Goal: Task Accomplishment & Management: Complete application form

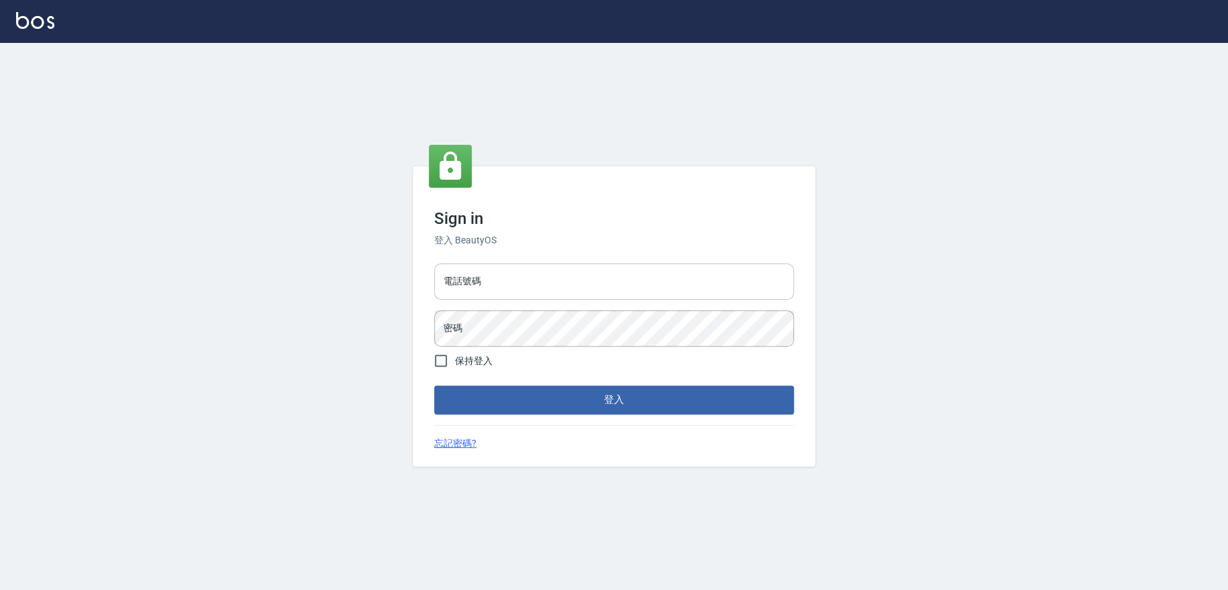
drag, startPoint x: 0, startPoint y: 0, endPoint x: 533, endPoint y: 282, distance: 603.2
click at [533, 282] on input "電話號碼" at bounding box center [614, 282] width 360 height 36
type input "0909258357"
click at [434, 386] on button "登入" at bounding box center [614, 400] width 360 height 28
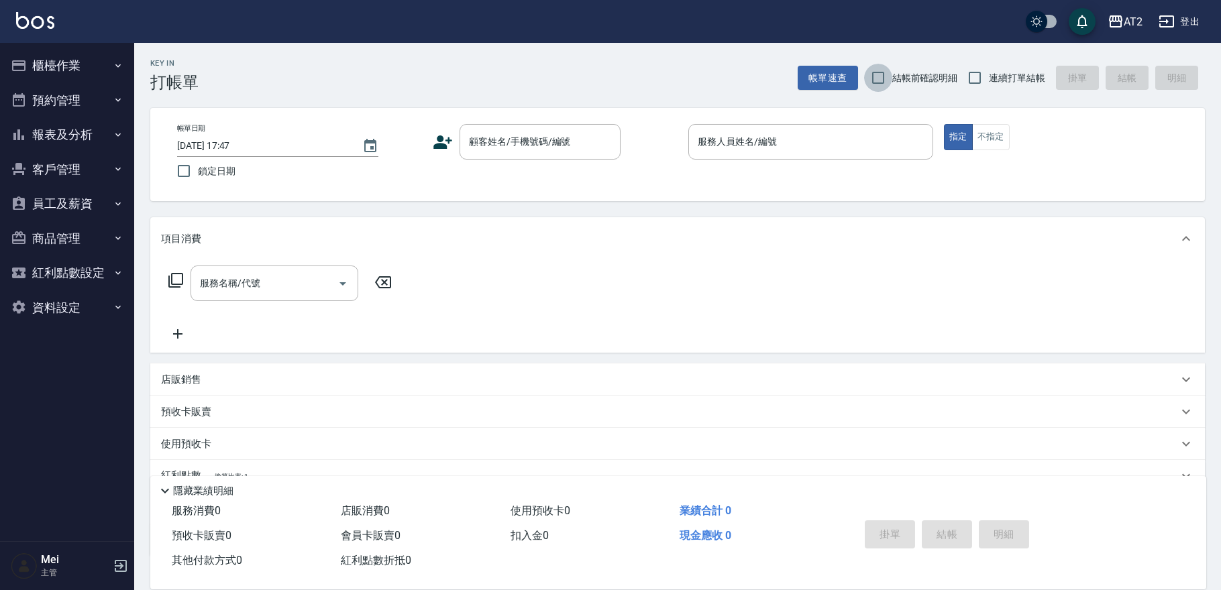
click at [885, 78] on input "結帳前確認明細" at bounding box center [878, 78] width 28 height 28
checkbox input "true"
drag, startPoint x: 986, startPoint y: 78, endPoint x: 853, endPoint y: 99, distance: 134.5
click at [986, 79] on input "連續打單結帳" at bounding box center [975, 78] width 28 height 28
checkbox input "true"
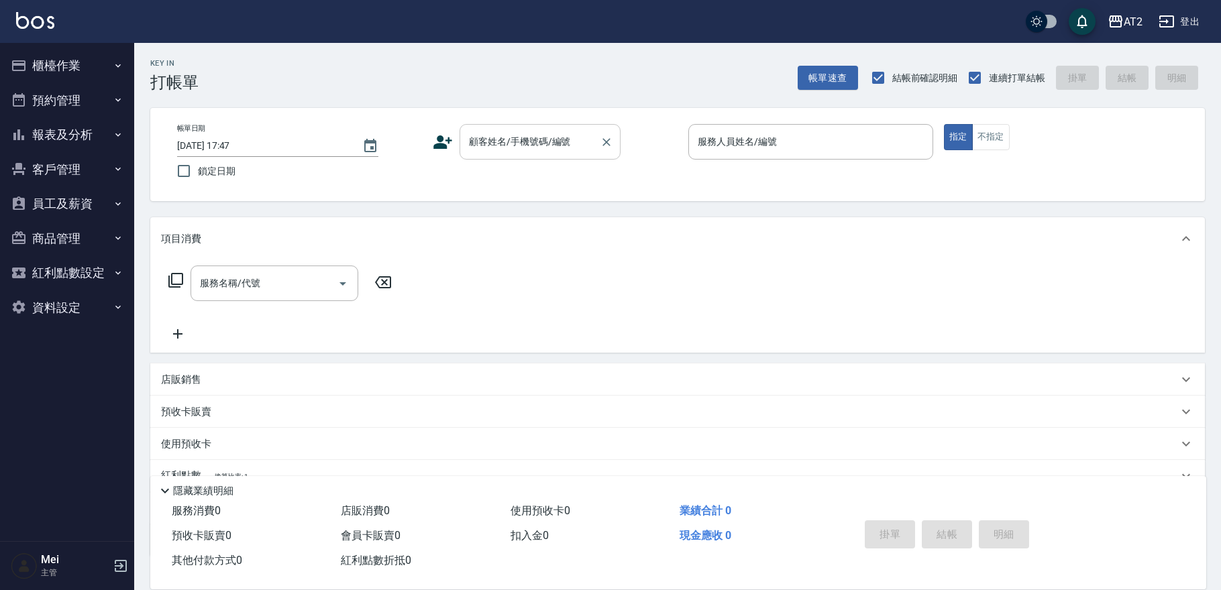
click at [541, 133] on div "顧客姓名/手機號碼/編號 顧客姓名/手機號碼/編號" at bounding box center [540, 142] width 161 height 36
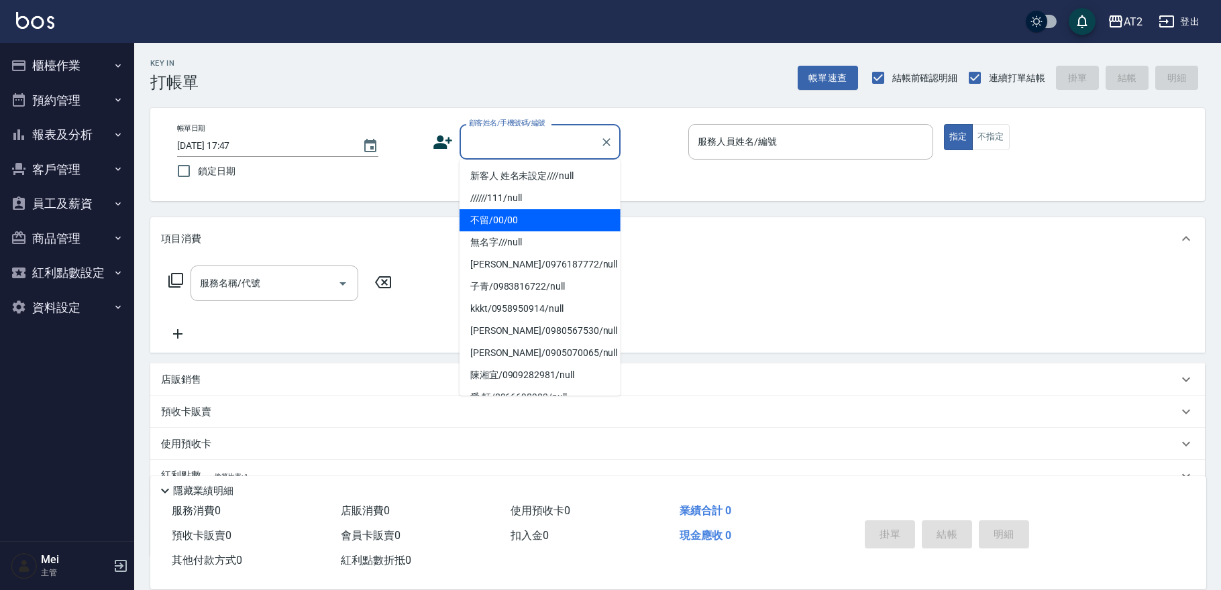
click at [540, 221] on li "不留/00/00" at bounding box center [540, 220] width 161 height 22
type input "不留/00/00"
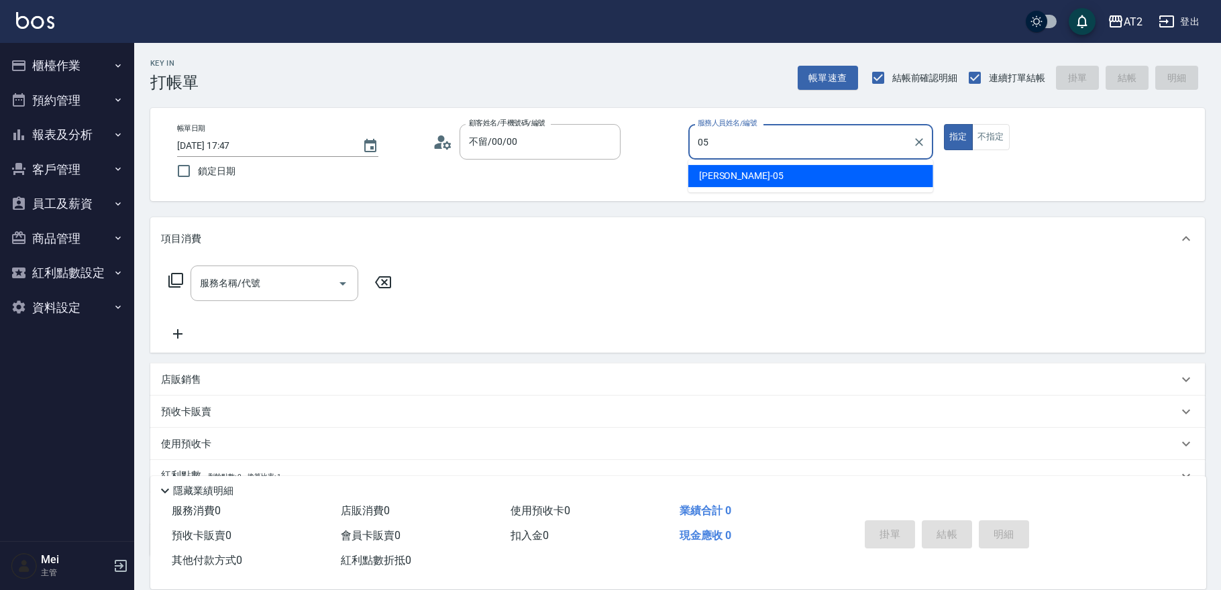
type input "[PERSON_NAME]-05"
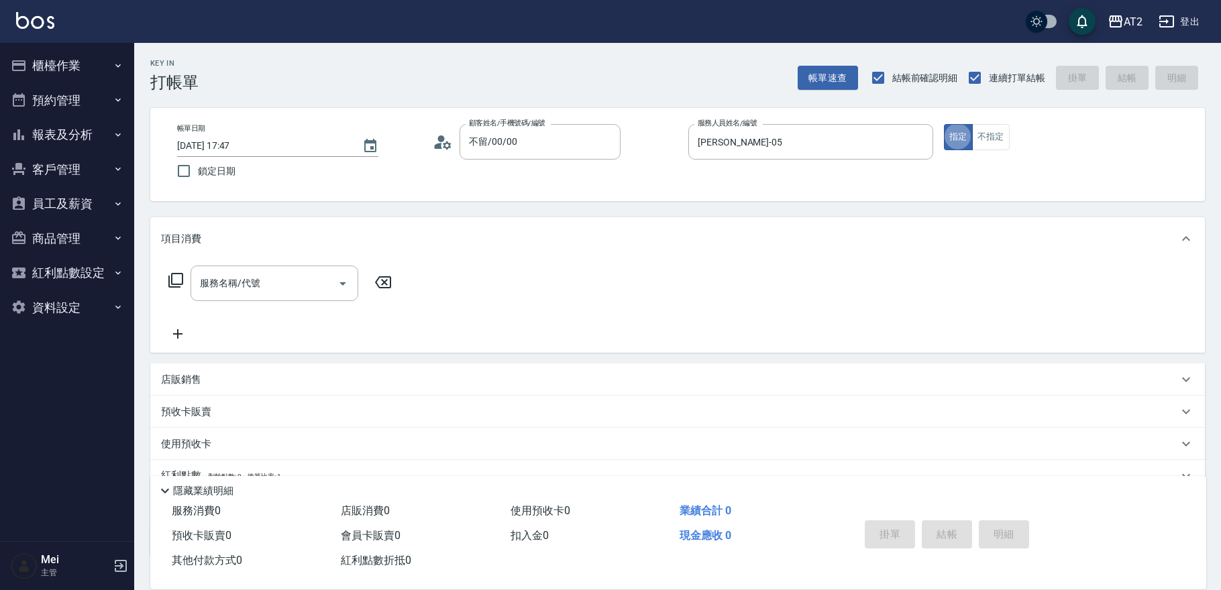
type button "true"
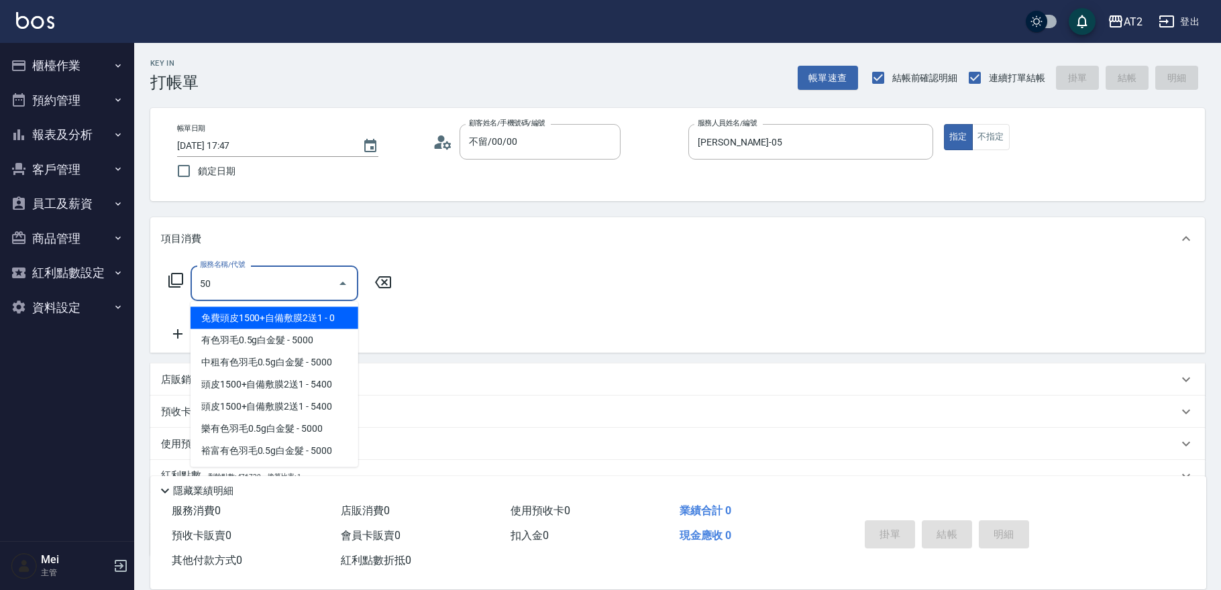
type input "501"
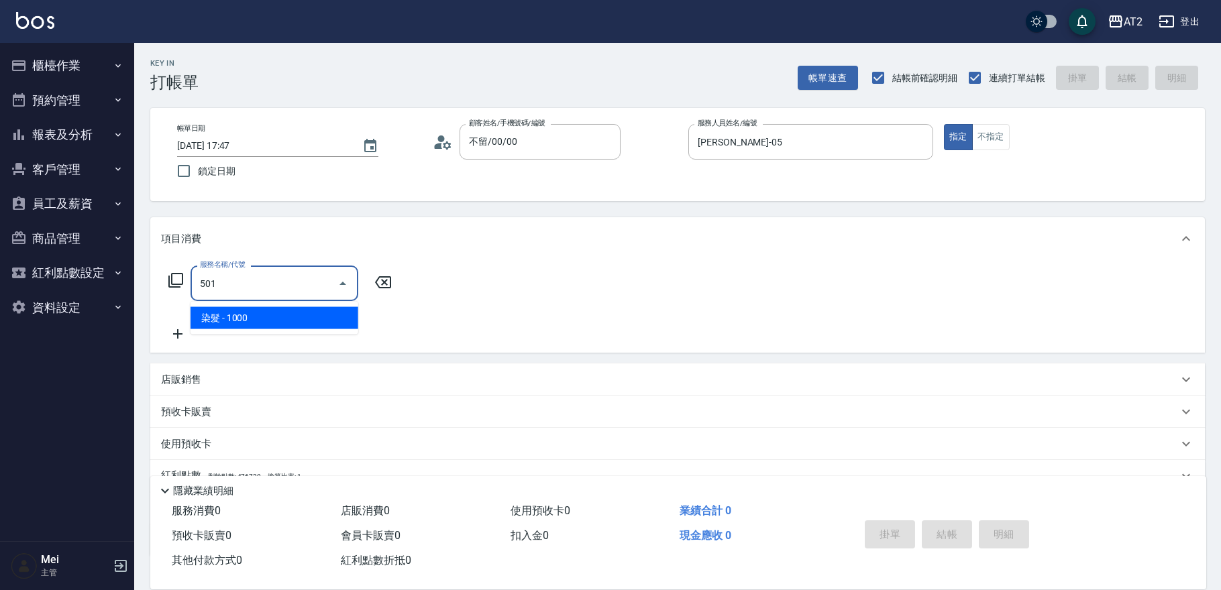
type input "100"
type input "染髮(501)"
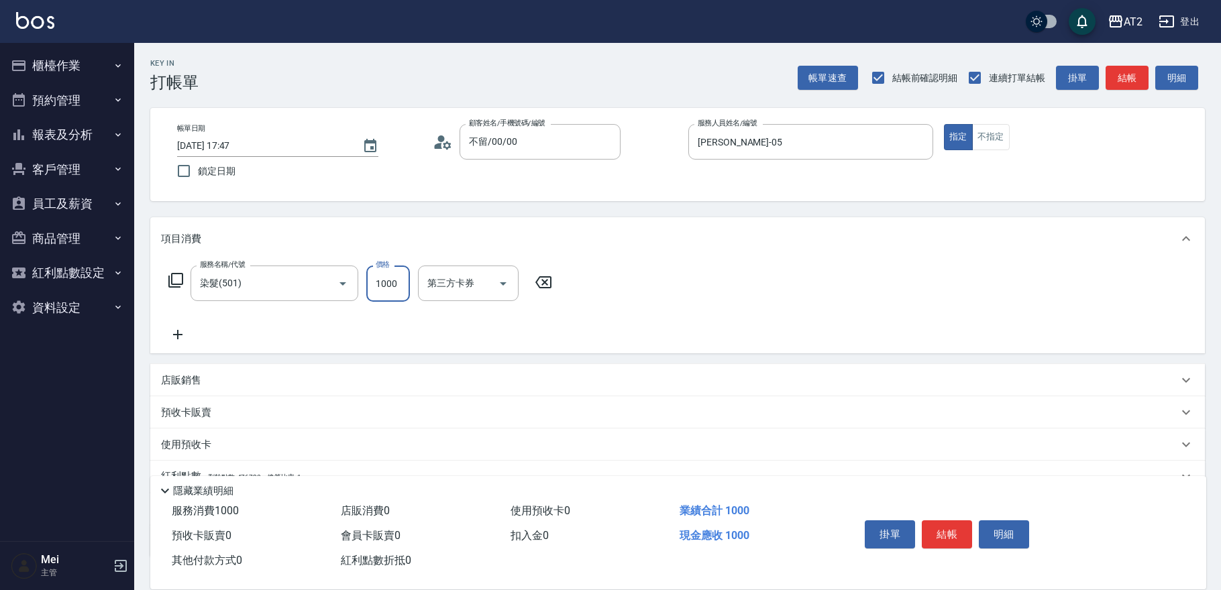
type input "1"
type input "0"
type input "19"
type input "10"
type input "198"
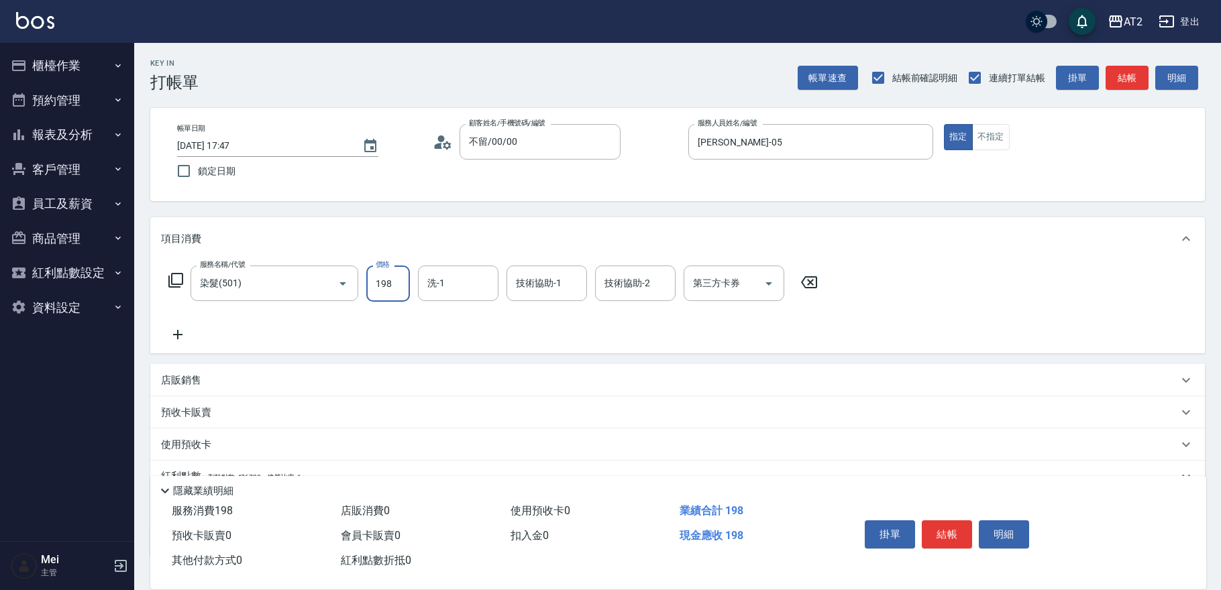
type input "190"
type input "1980"
type input "[PERSON_NAME]-32"
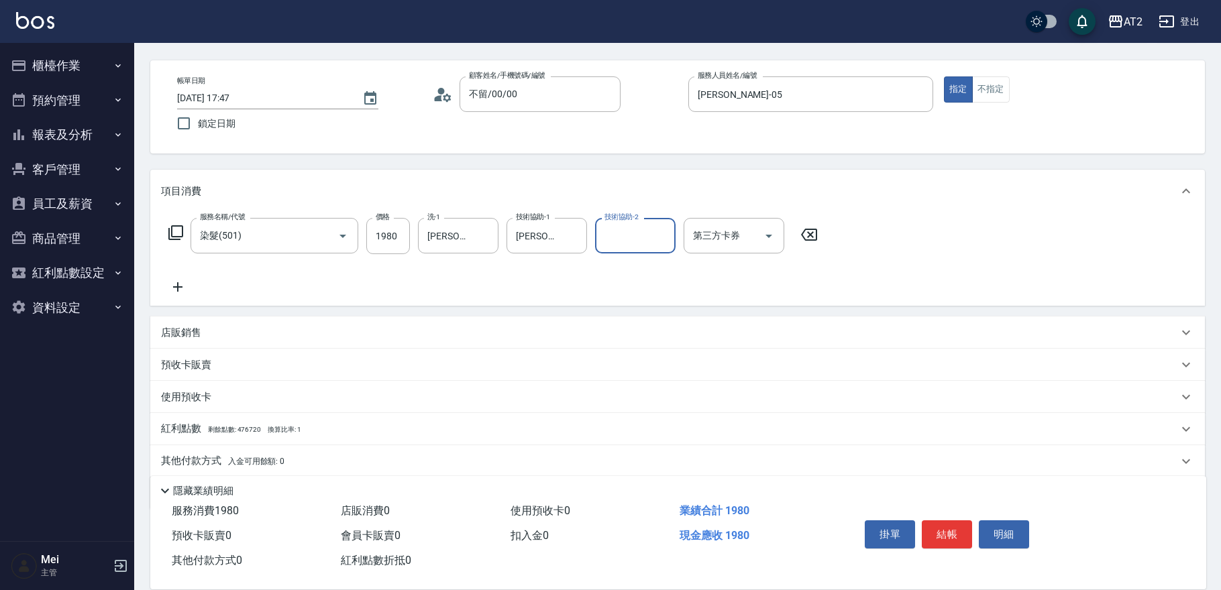
scroll to position [93, 0]
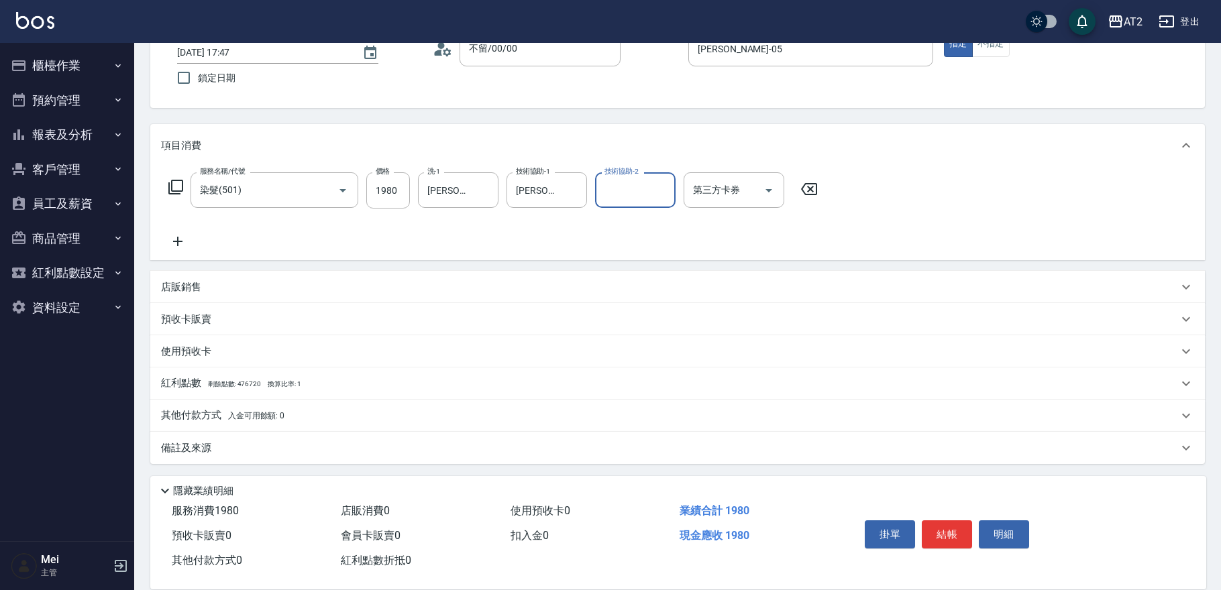
click at [207, 420] on p "其他付款方式 入金可用餘額: 0" at bounding box center [222, 416] width 123 height 15
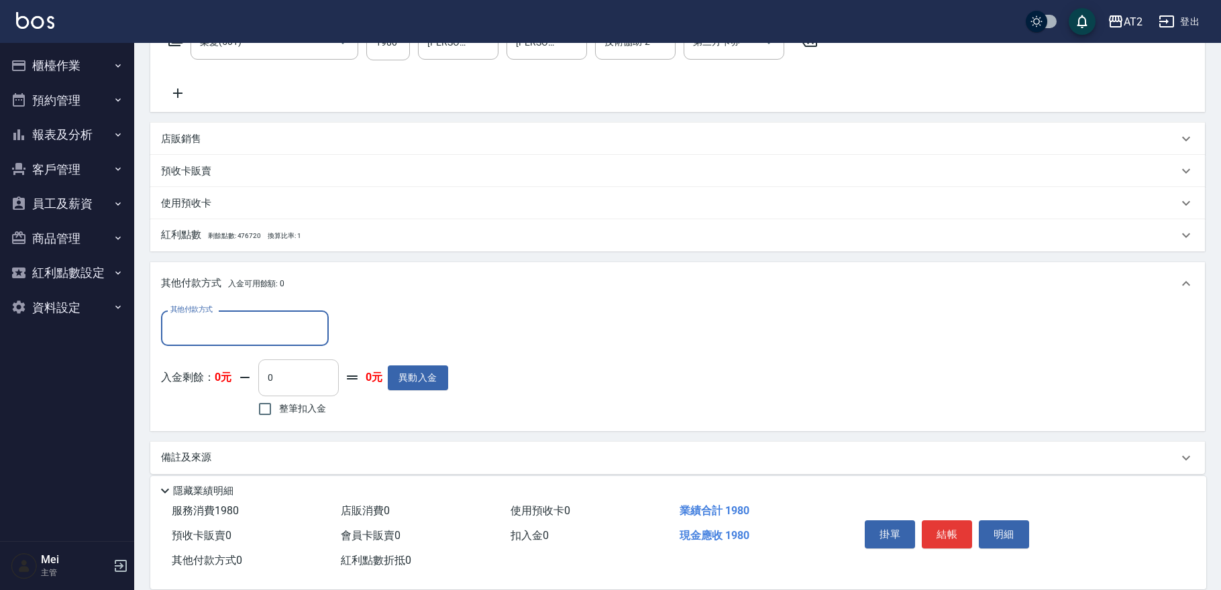
scroll to position [244, 0]
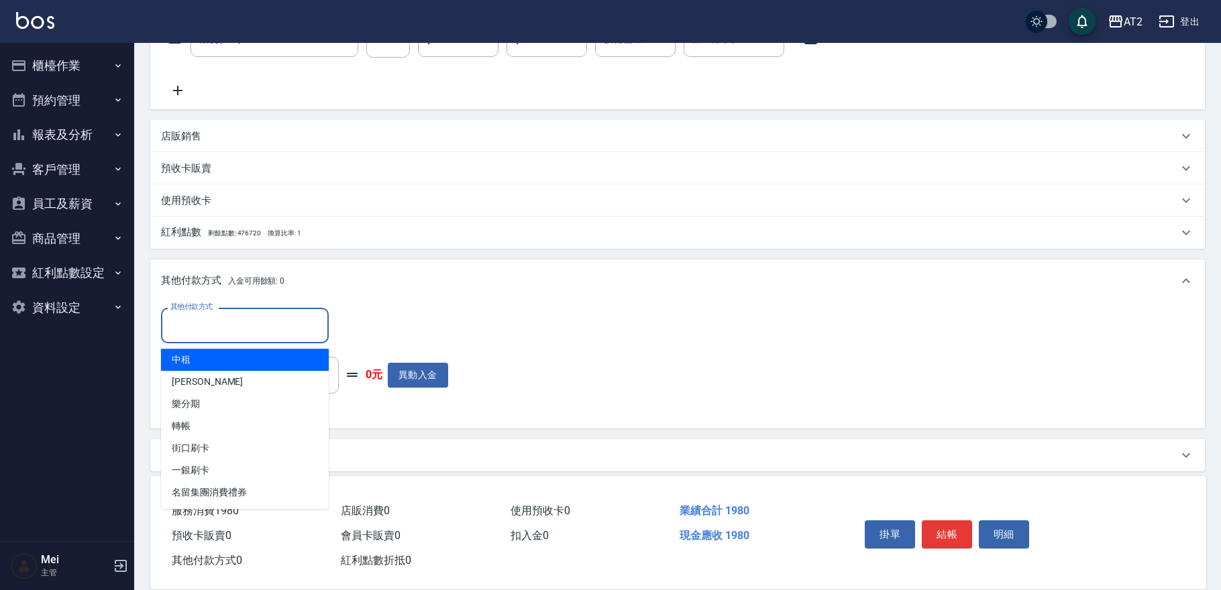
click at [276, 319] on input "其他付款方式" at bounding box center [245, 325] width 156 height 23
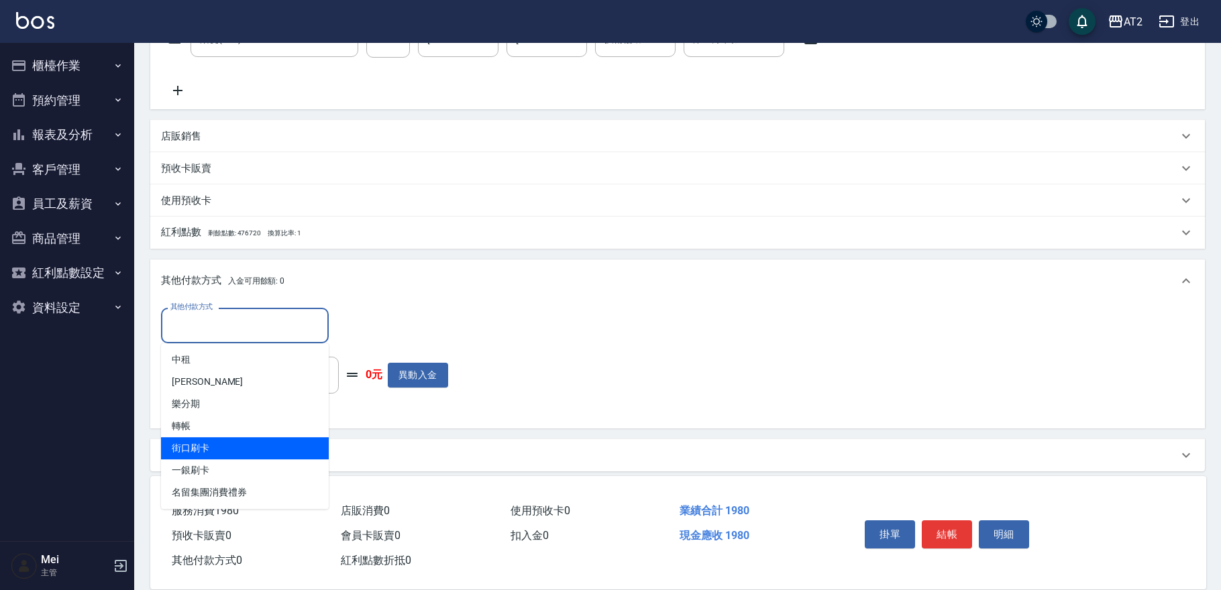
click at [237, 446] on span "街口刷卡" at bounding box center [245, 448] width 168 height 22
type input "街口刷卡"
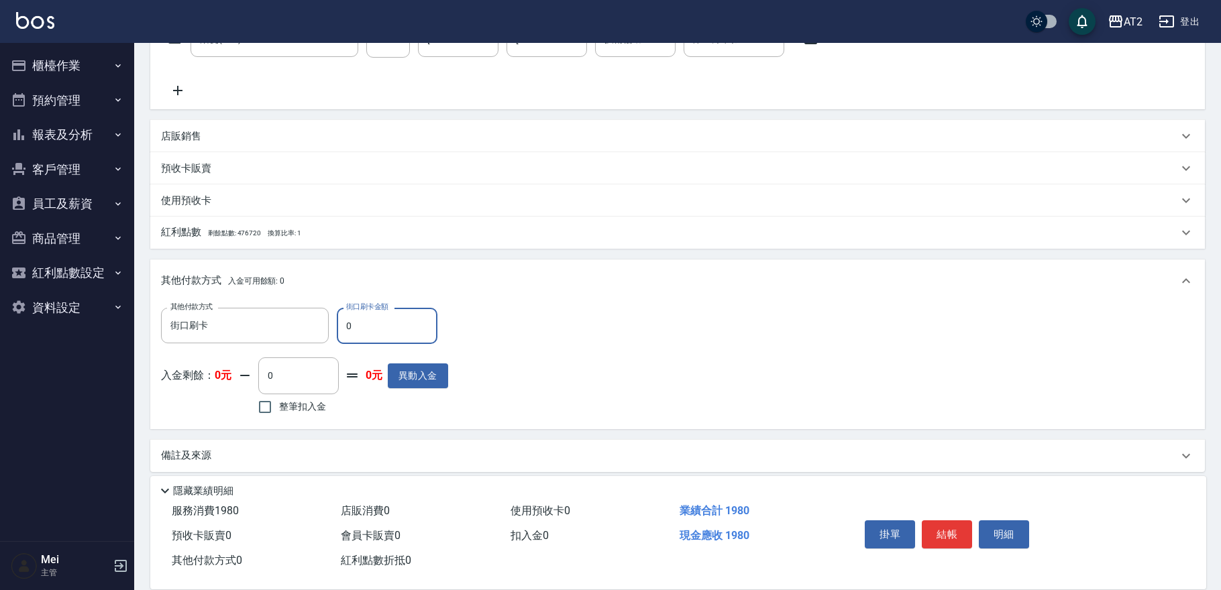
click at [359, 322] on input "0" at bounding box center [387, 326] width 101 height 36
type input "19"
type input "170"
type input "198"
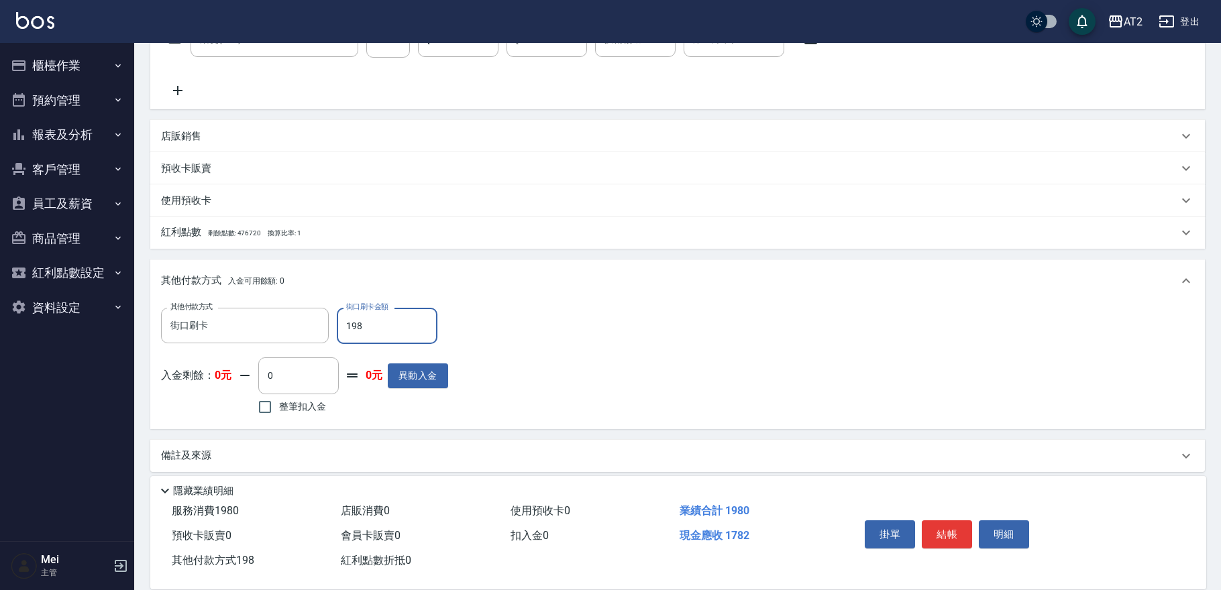
type input "0"
type input "1980"
type input "[DATE] 17:59"
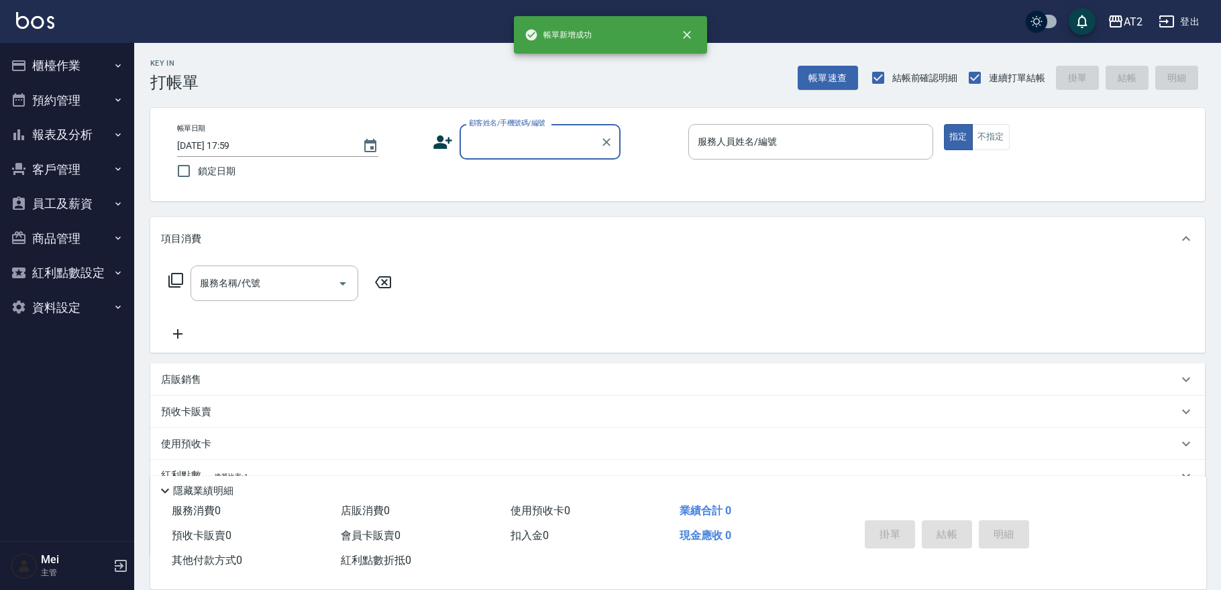
scroll to position [0, 0]
click at [503, 147] on input "顧客姓名/手機號碼/編號" at bounding box center [530, 141] width 129 height 23
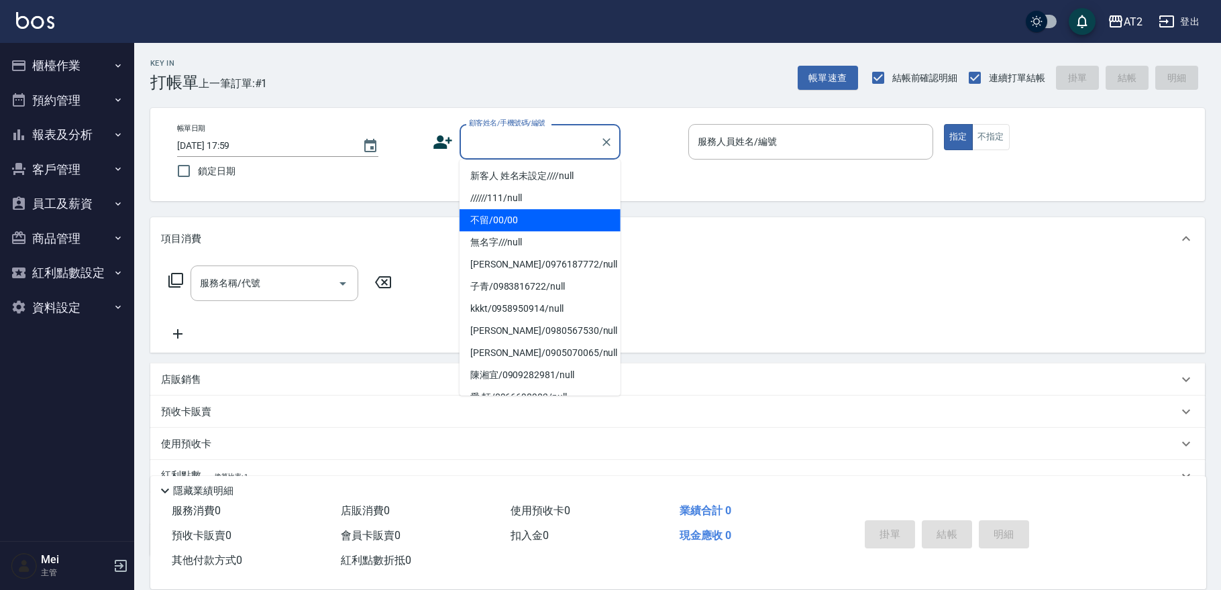
click at [505, 223] on li "不留/00/00" at bounding box center [540, 220] width 161 height 22
type input "不留/00/00"
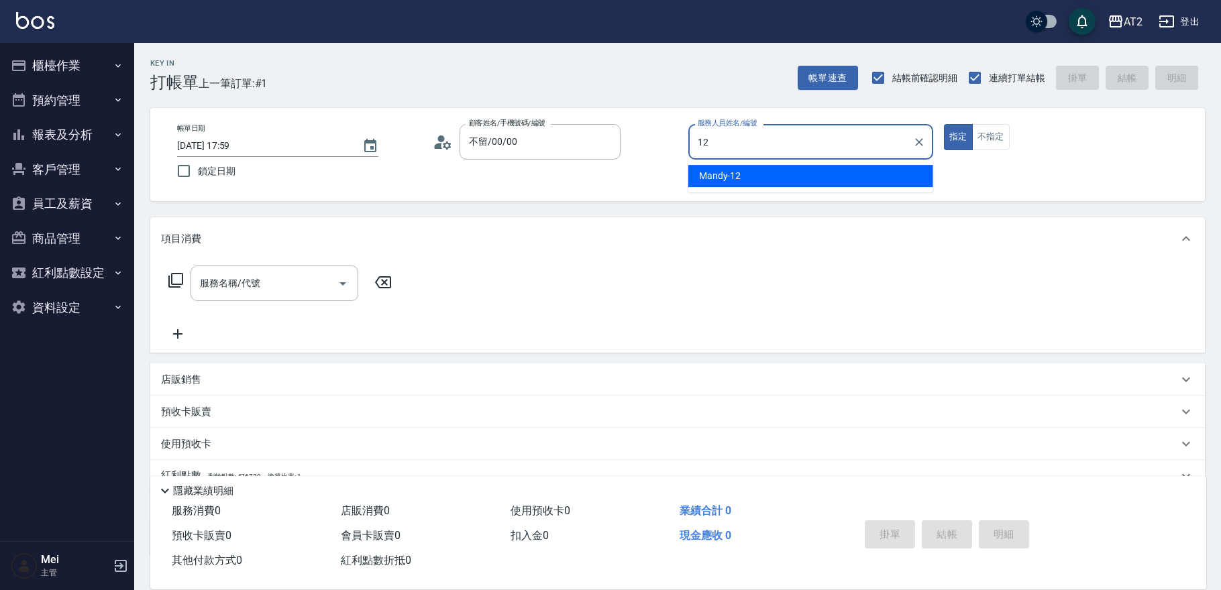
type input "Mandy-12"
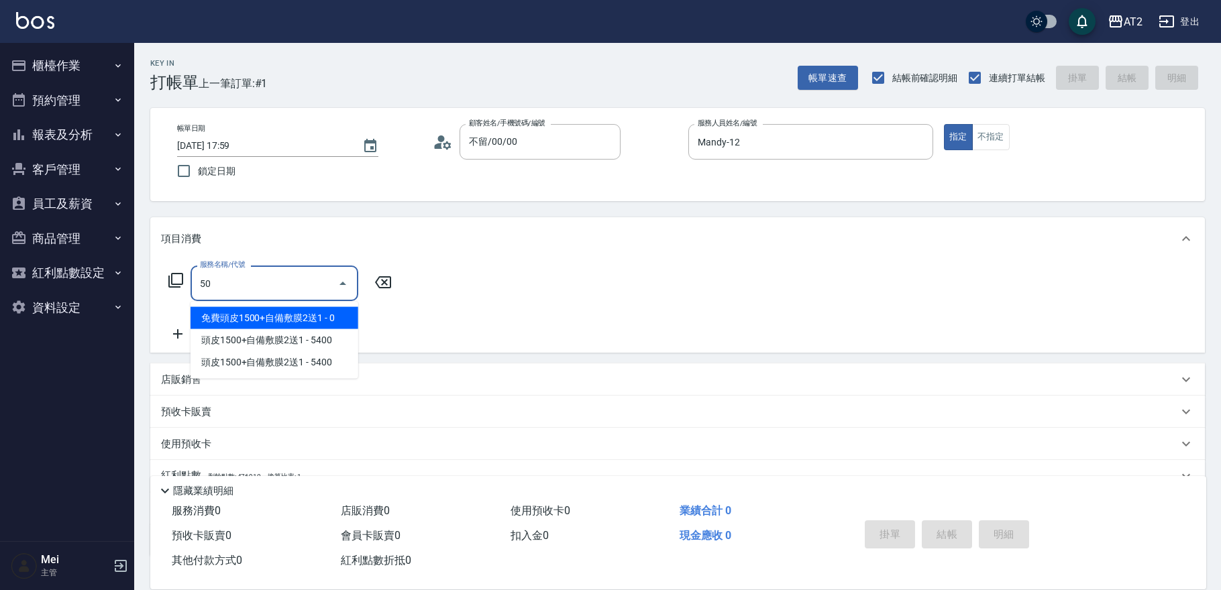
type input "5"
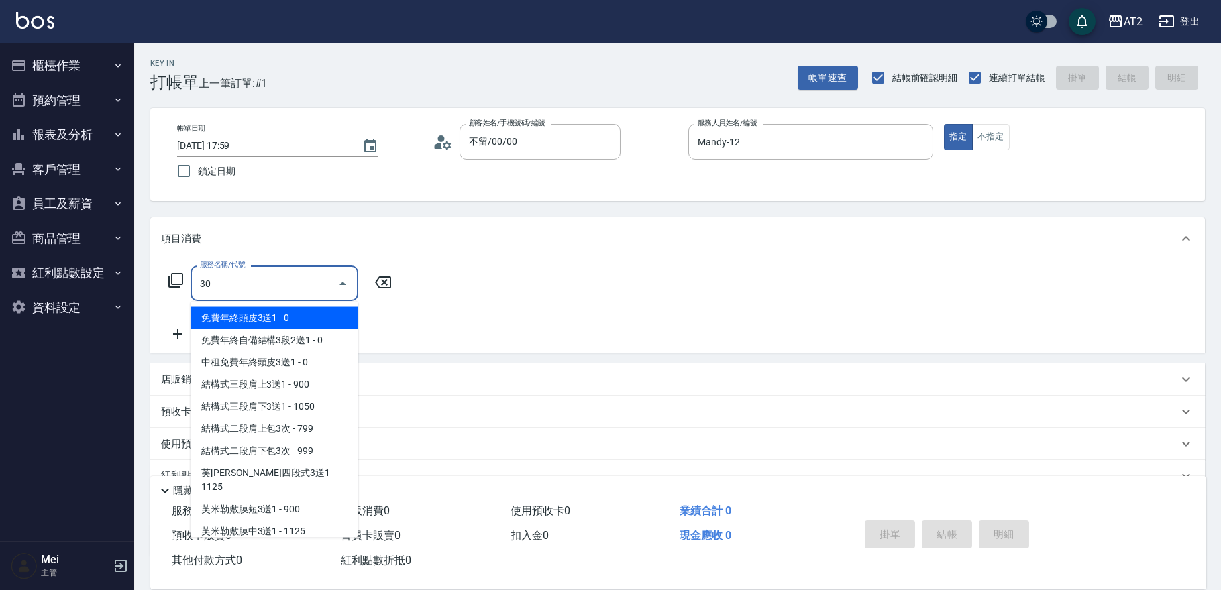
type input "301"
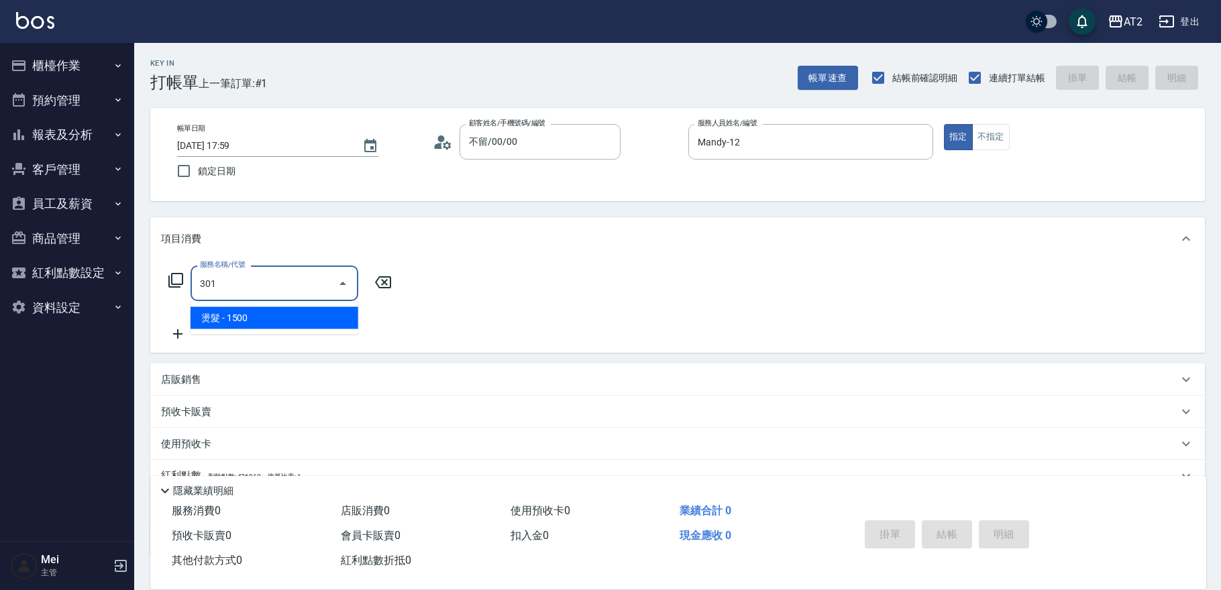
type input "150"
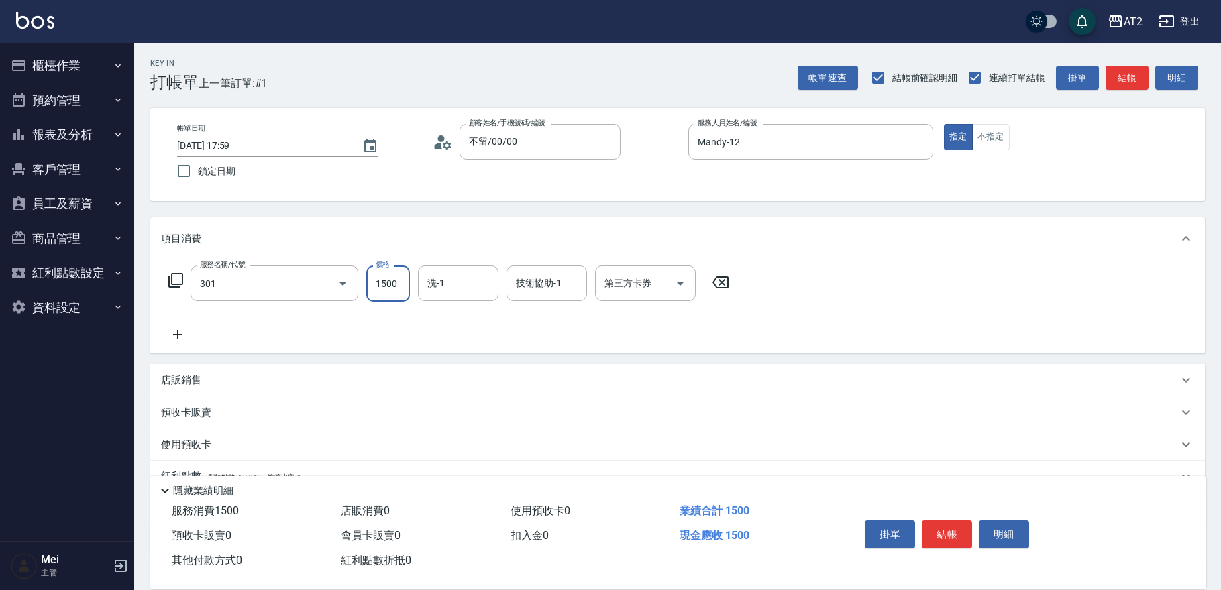
type input "燙髮(301)"
type input "0"
type input "15"
type input "10"
type input "150"
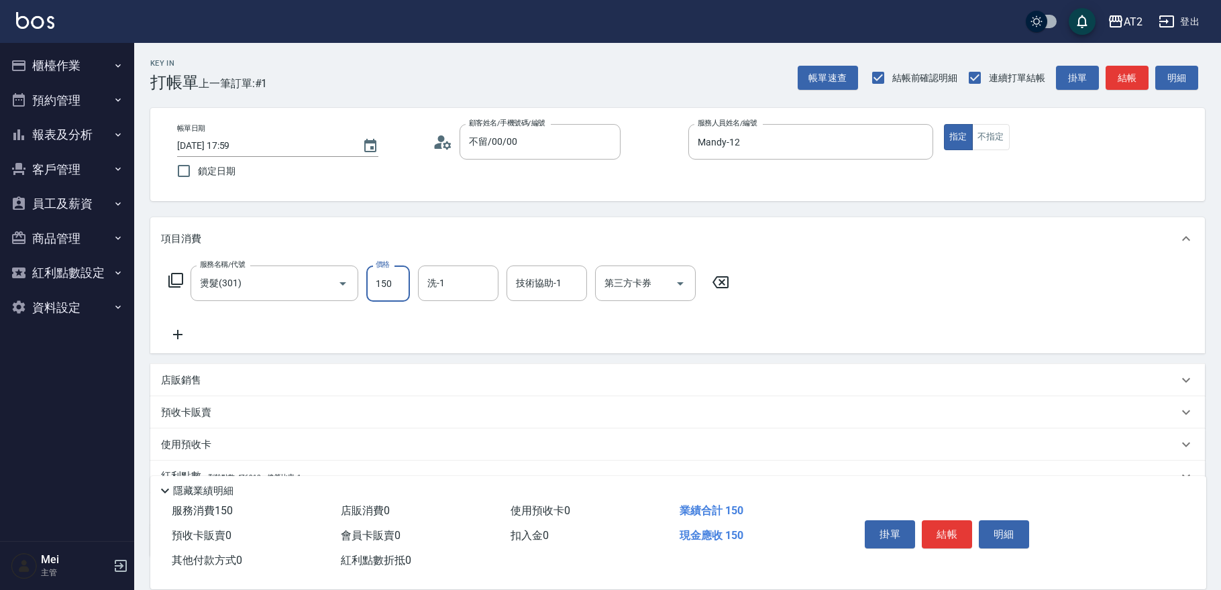
type input "150"
type input "1500"
type input "[PERSON_NAME]-32"
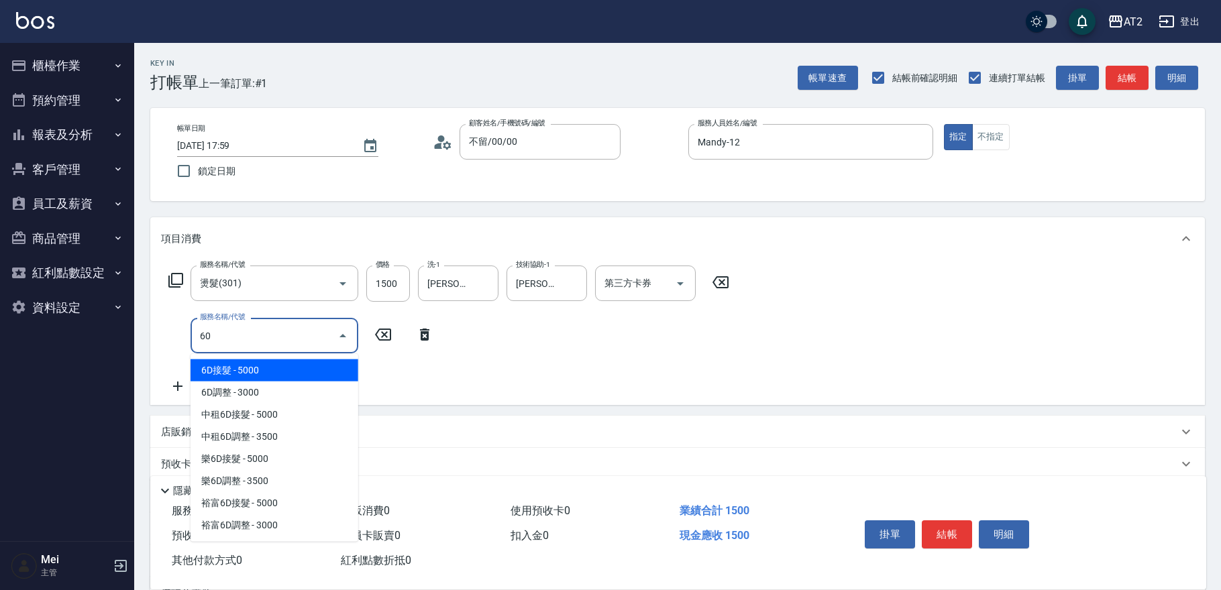
type input "601"
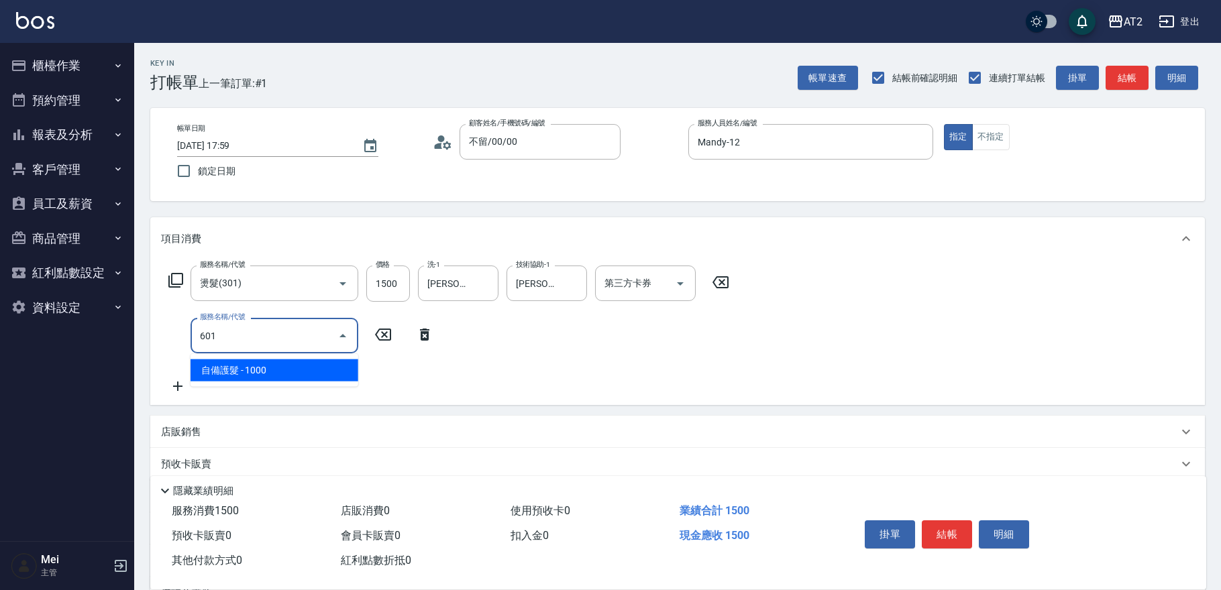
type input "250"
type input "自備護髮(601)"
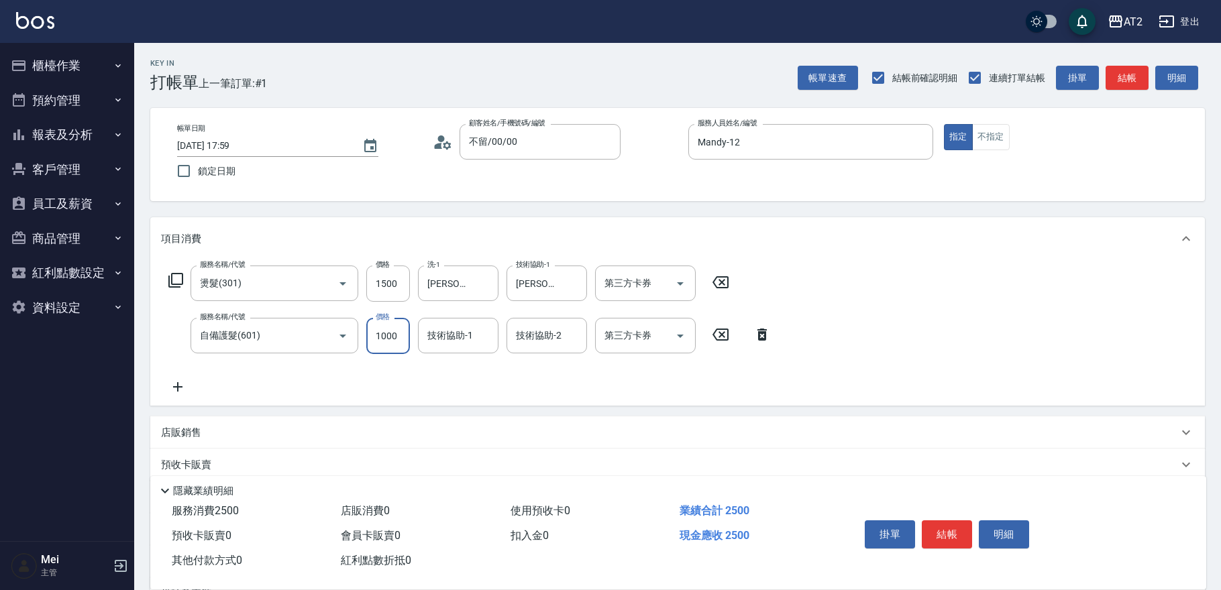
type input "150"
type input "200"
type input "350"
type input "2000"
type input "[PERSON_NAME]-32"
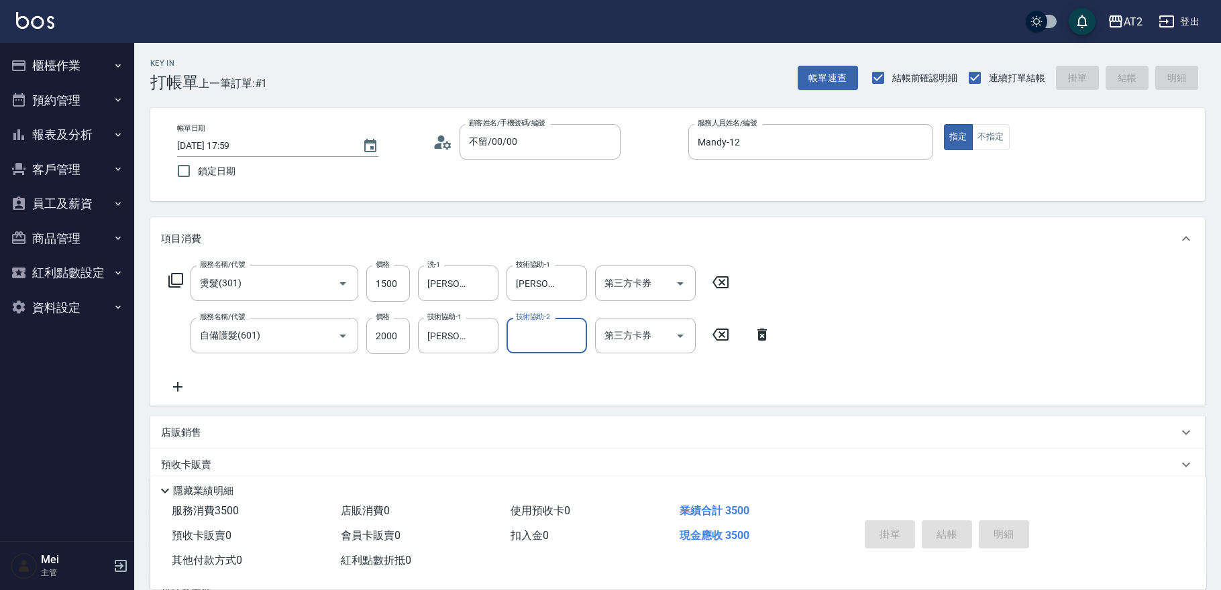
type input "0"
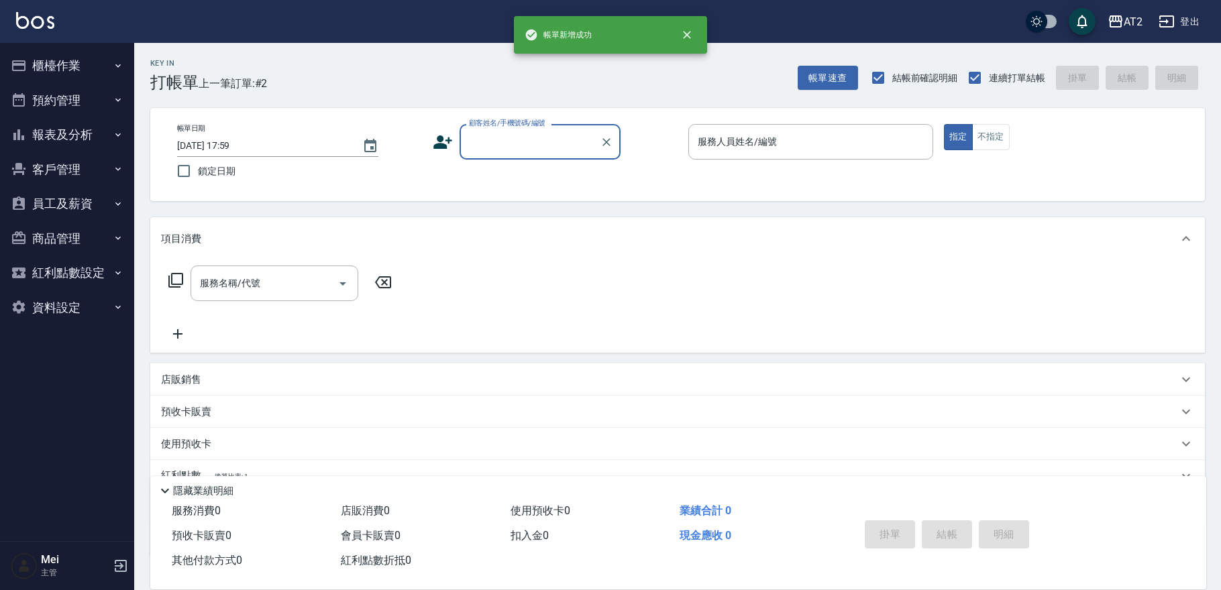
click at [514, 154] on div "顧客姓名/手機號碼/編號" at bounding box center [540, 142] width 161 height 36
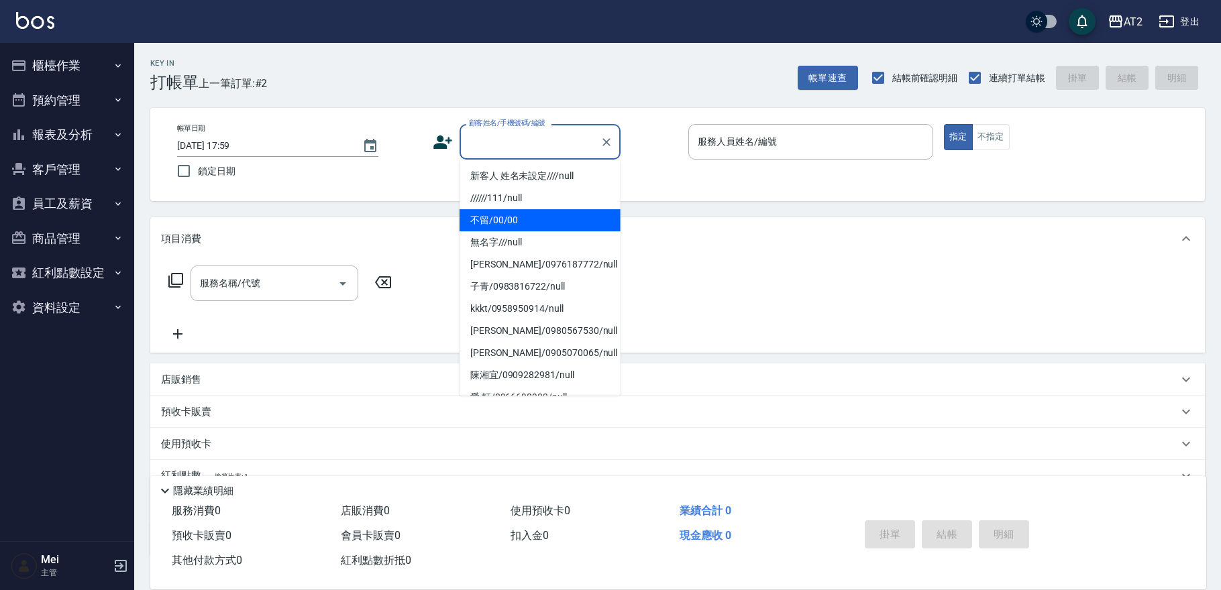
click at [506, 227] on li "不留/00/00" at bounding box center [540, 220] width 161 height 22
type input "不留/00/00"
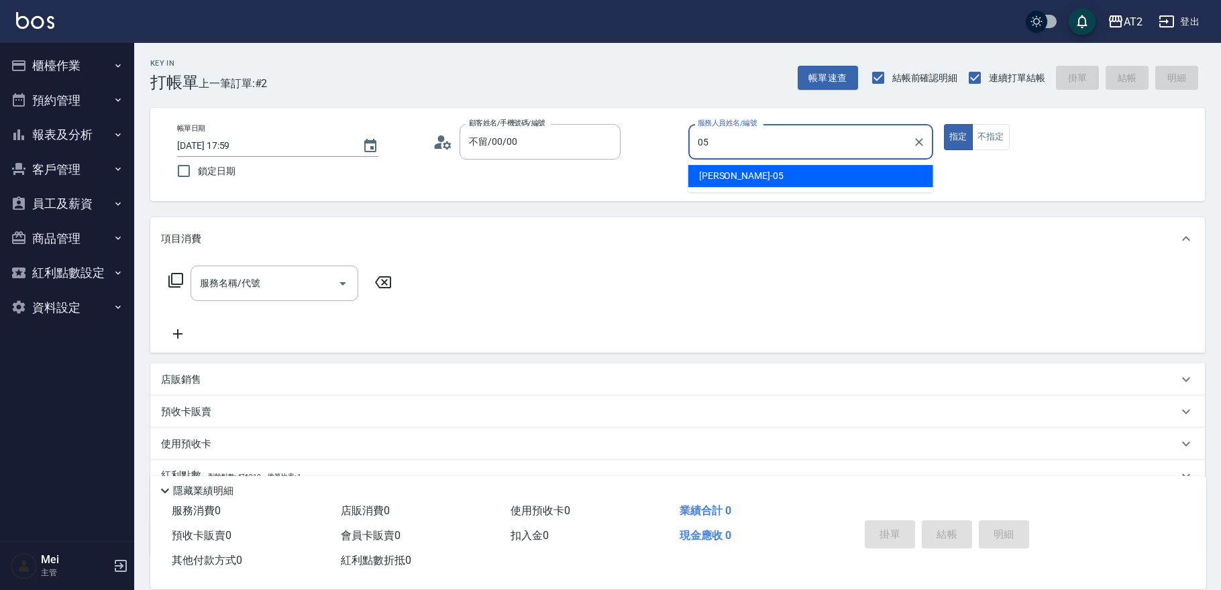
type input "[PERSON_NAME]-05"
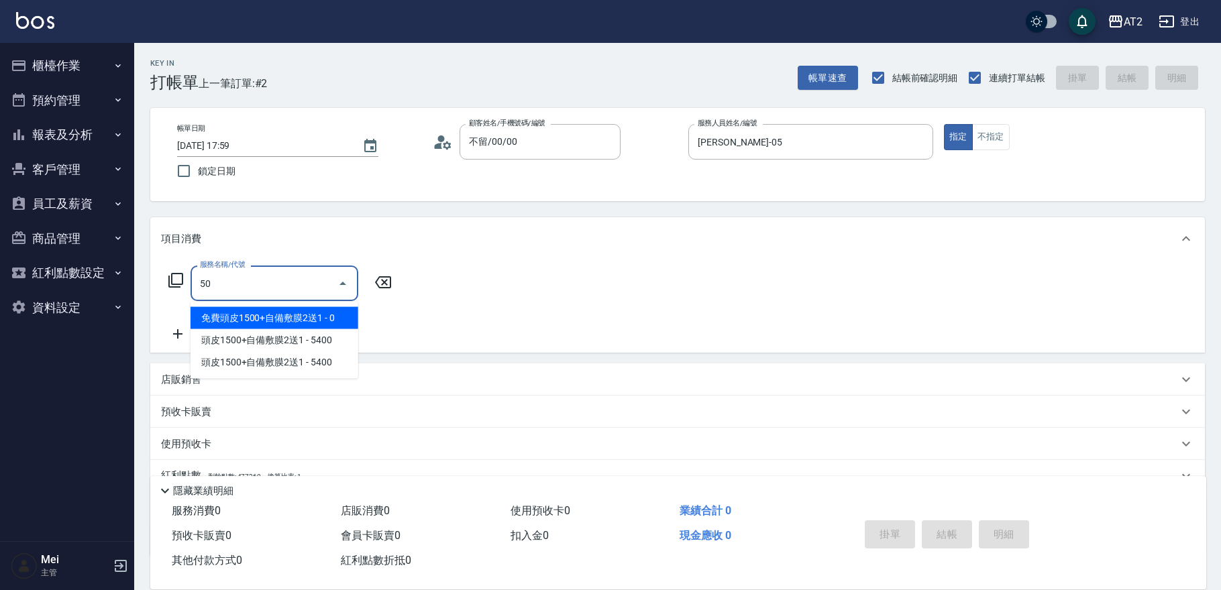
type input "501"
type input "100"
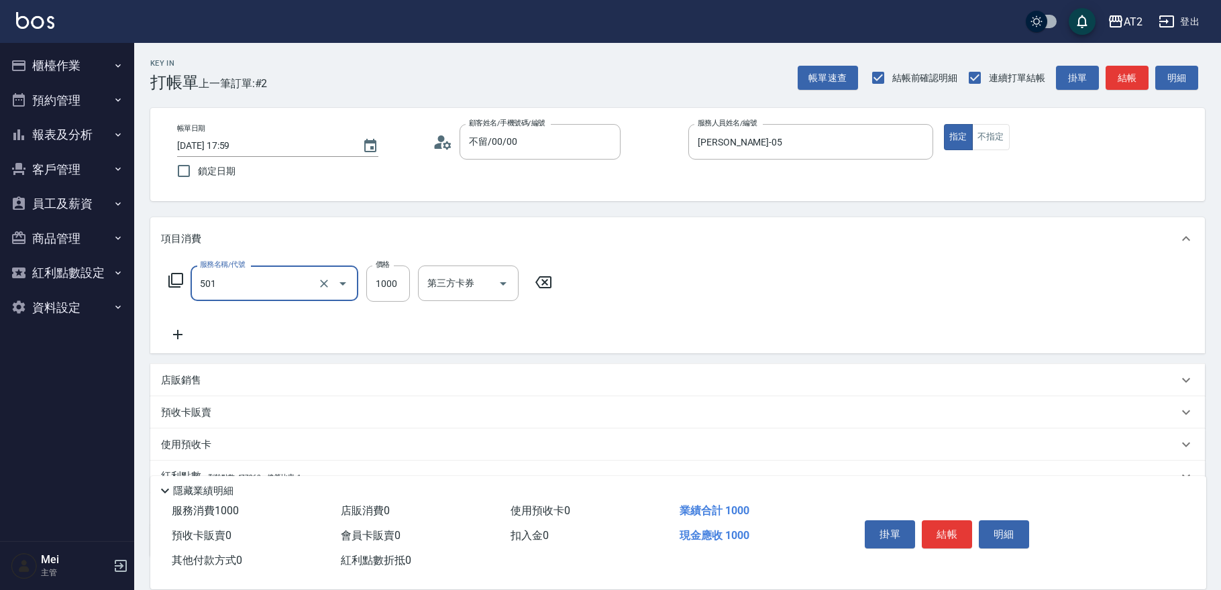
type input "染髮(501)"
type input "0"
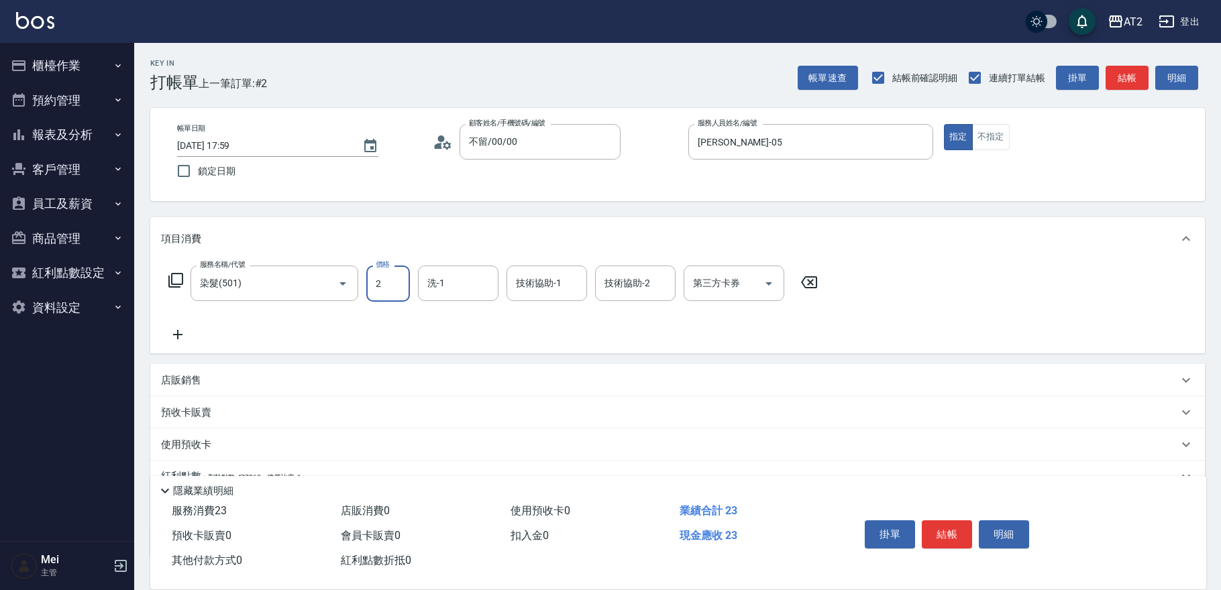
type input "23"
type input "20"
type input "238"
type input "230"
type input "2380"
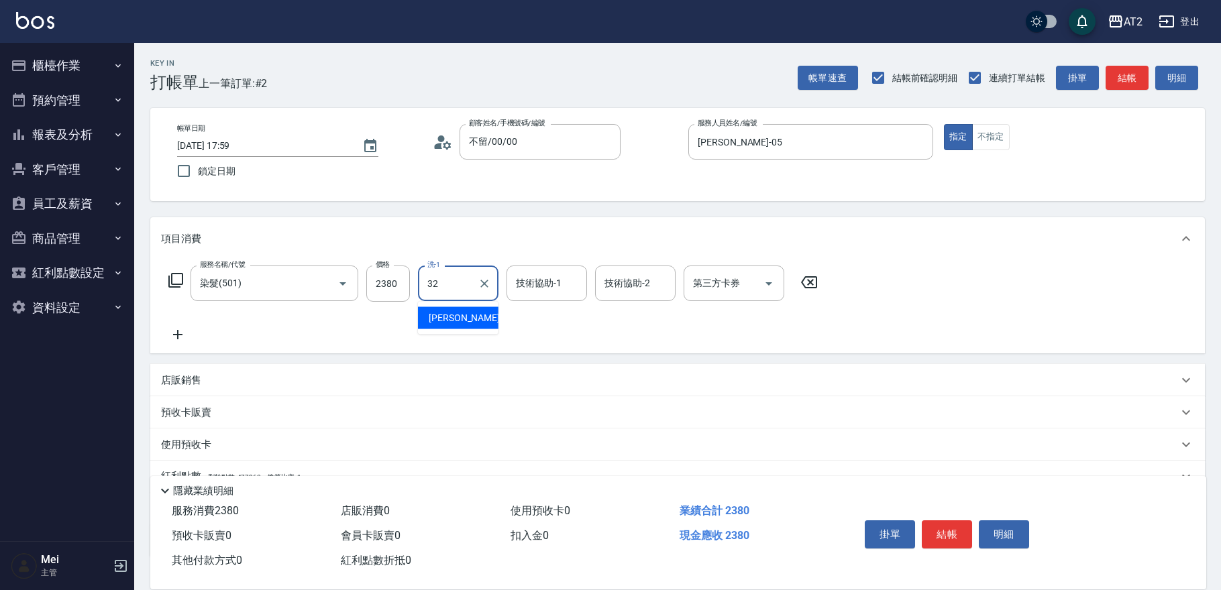
type input "[PERSON_NAME]-32"
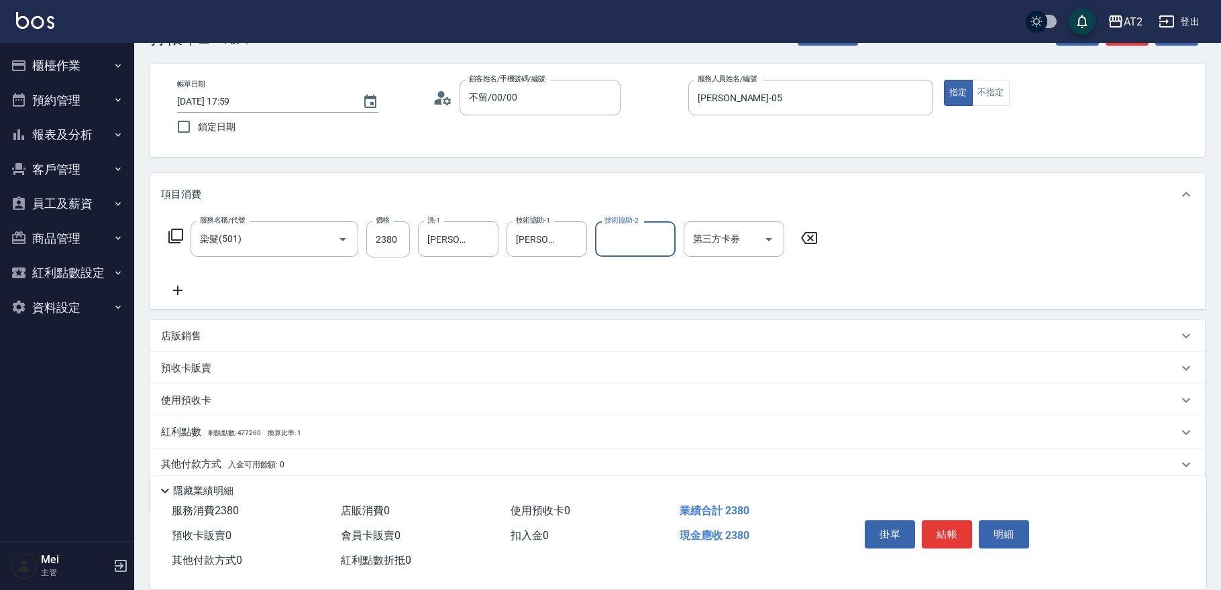
scroll to position [93, 0]
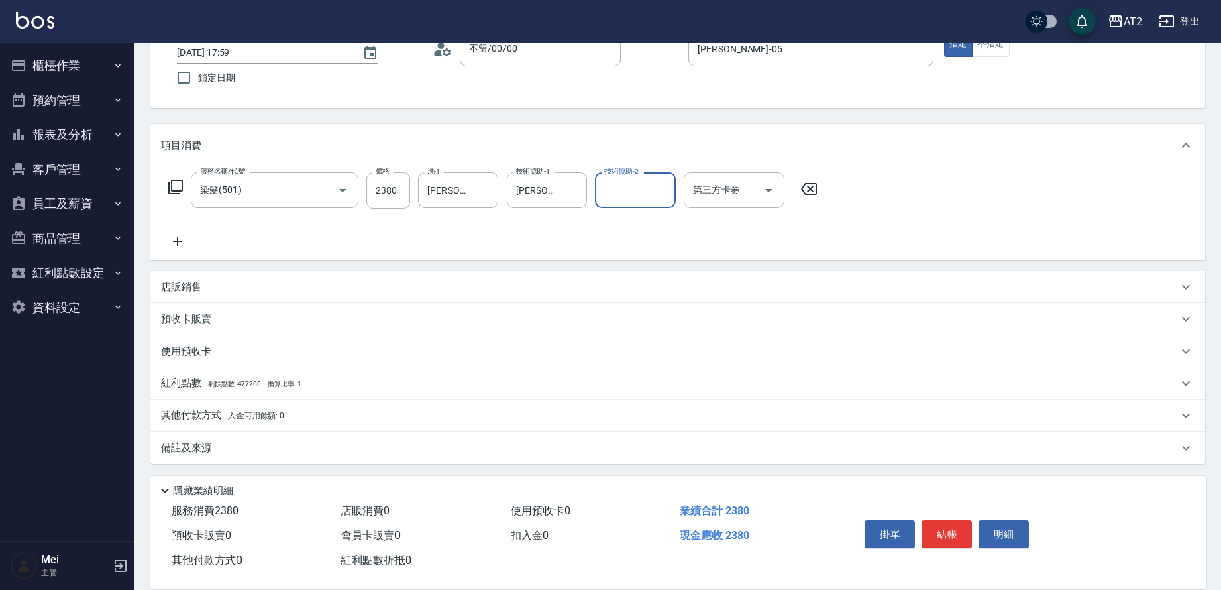
click at [261, 412] on span "入金可用餘額: 0" at bounding box center [256, 415] width 57 height 9
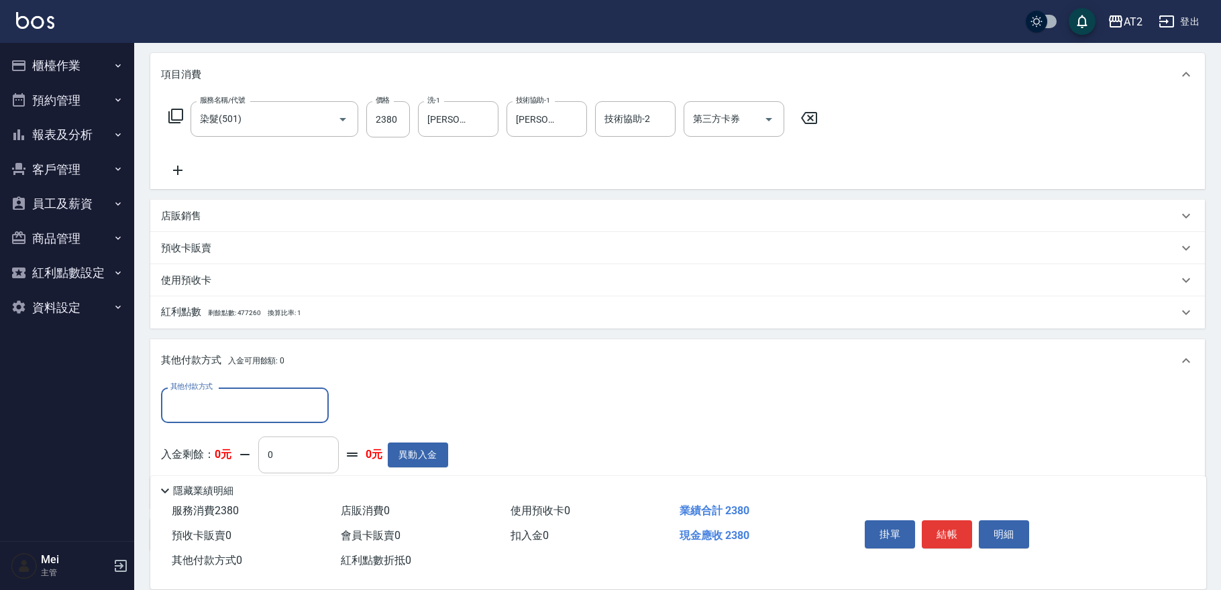
scroll to position [0, 0]
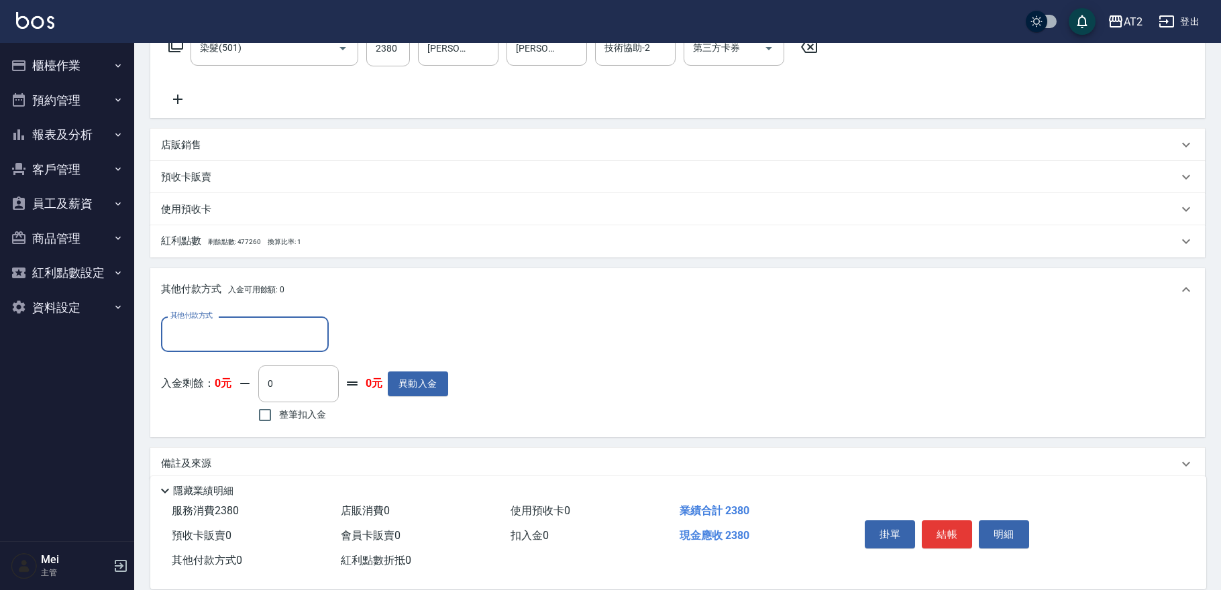
click at [268, 337] on input "其他付款方式" at bounding box center [245, 334] width 156 height 23
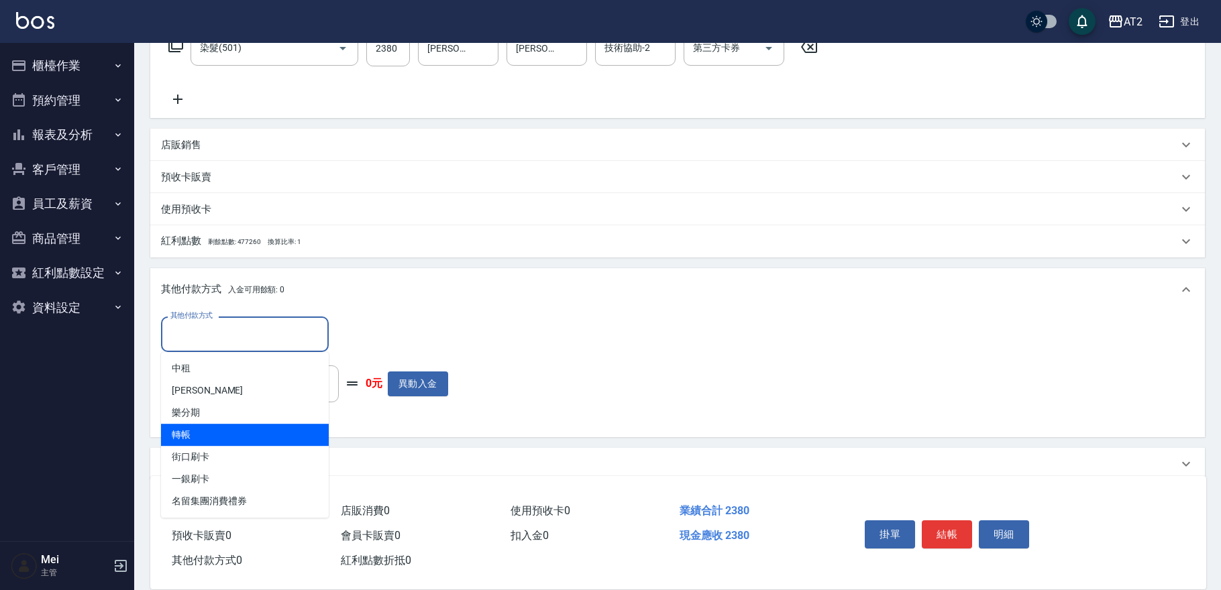
click at [246, 440] on span "轉帳" at bounding box center [245, 435] width 168 height 22
type input "轉帳"
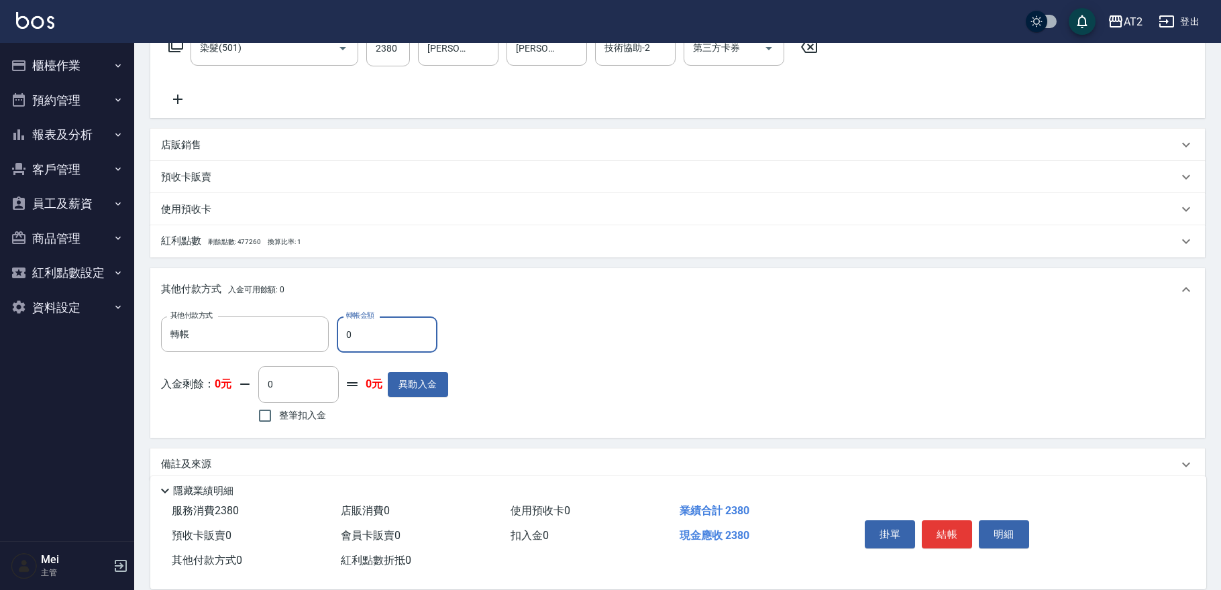
click at [376, 339] on input "0" at bounding box center [387, 335] width 101 height 36
type input "22"
type input "210"
type input "223"
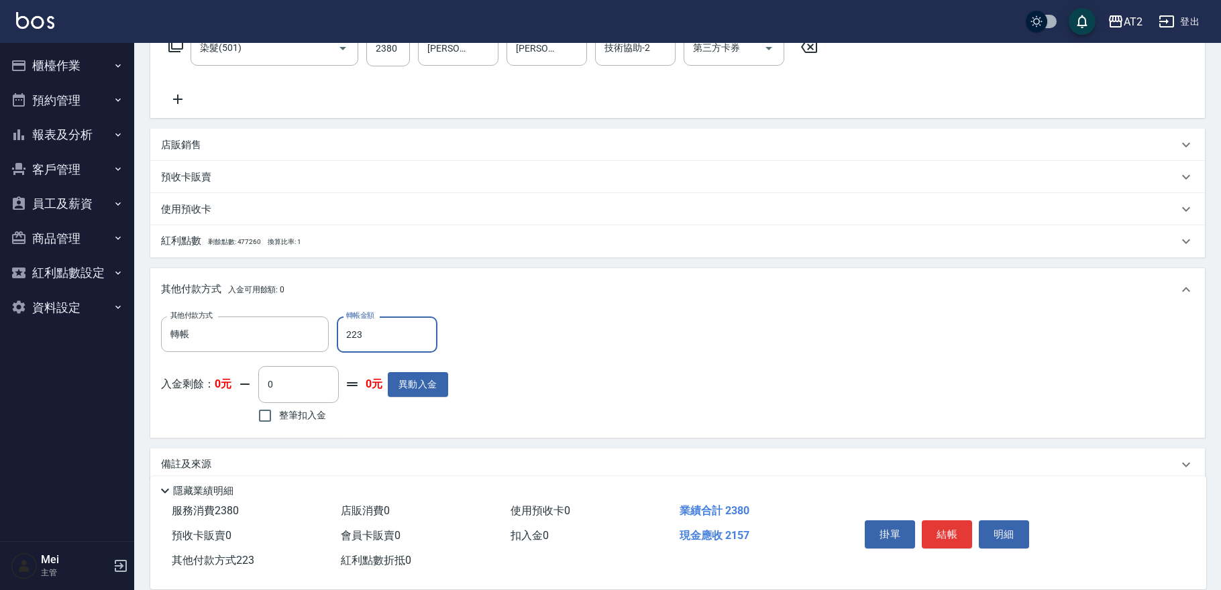
type input "10"
type input "2238"
type input "210"
type input "223"
type input "230"
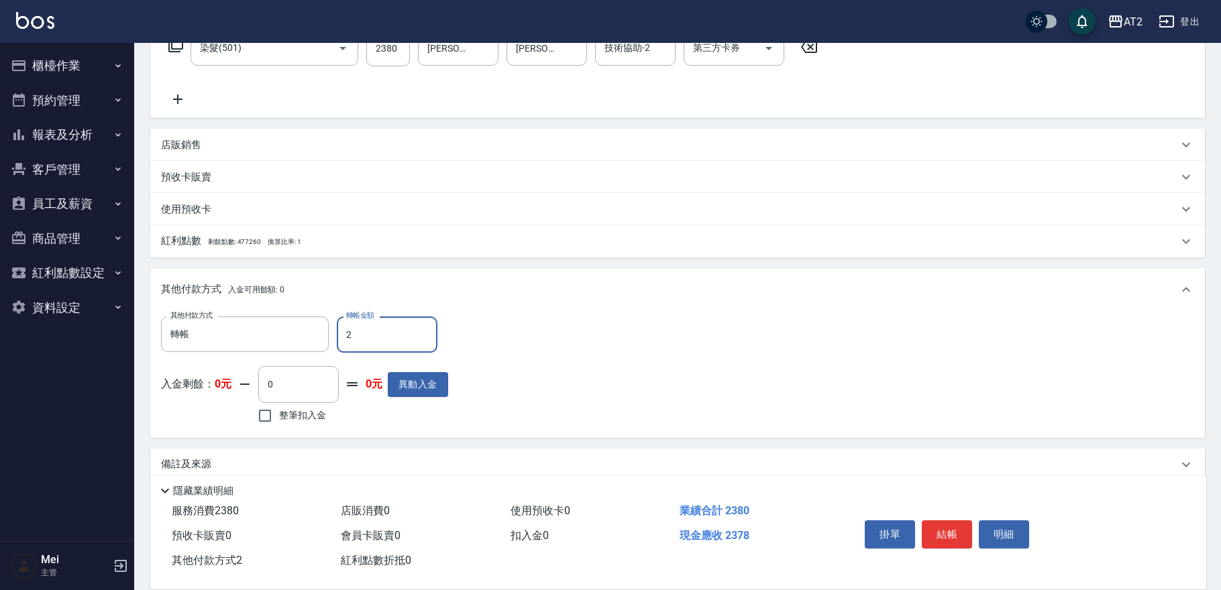
type input "23"
type input "210"
type input "238"
type input "0"
type input "2380"
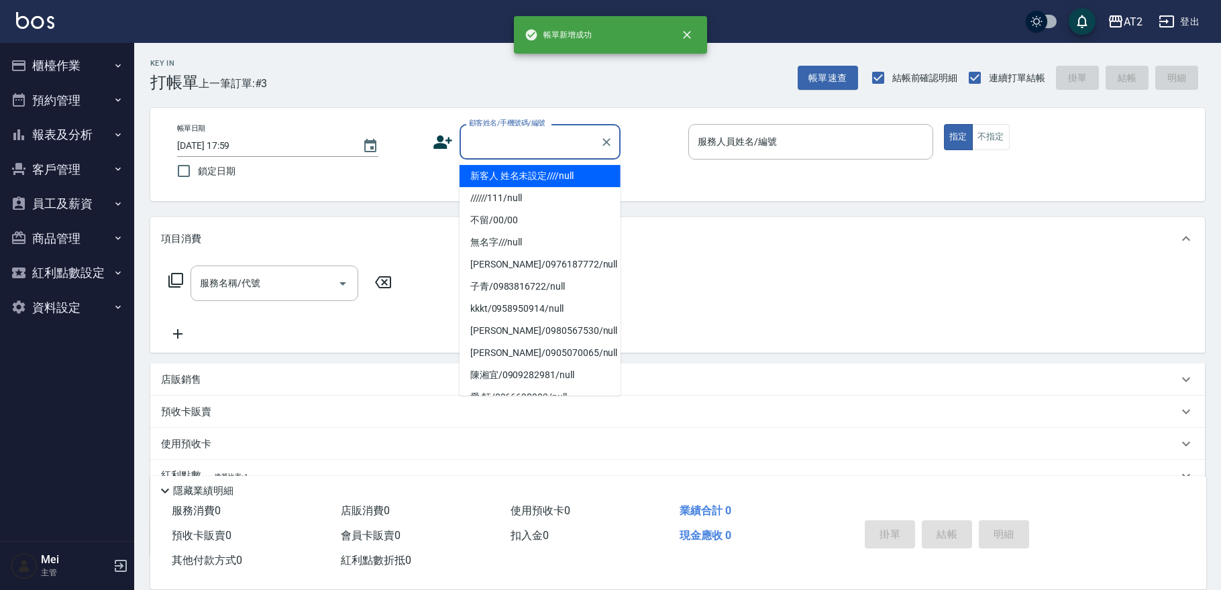
click at [492, 138] on input "顧客姓名/手機號碼/編號" at bounding box center [530, 141] width 129 height 23
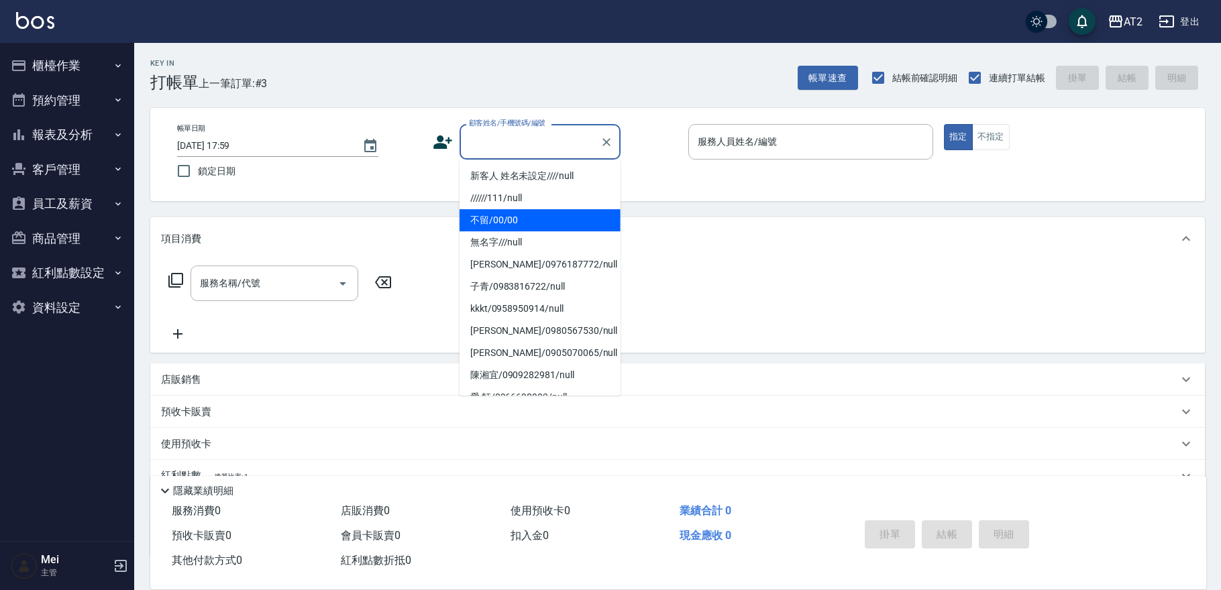
click at [511, 222] on li "不留/00/00" at bounding box center [540, 220] width 161 height 22
type input "不留/00/00"
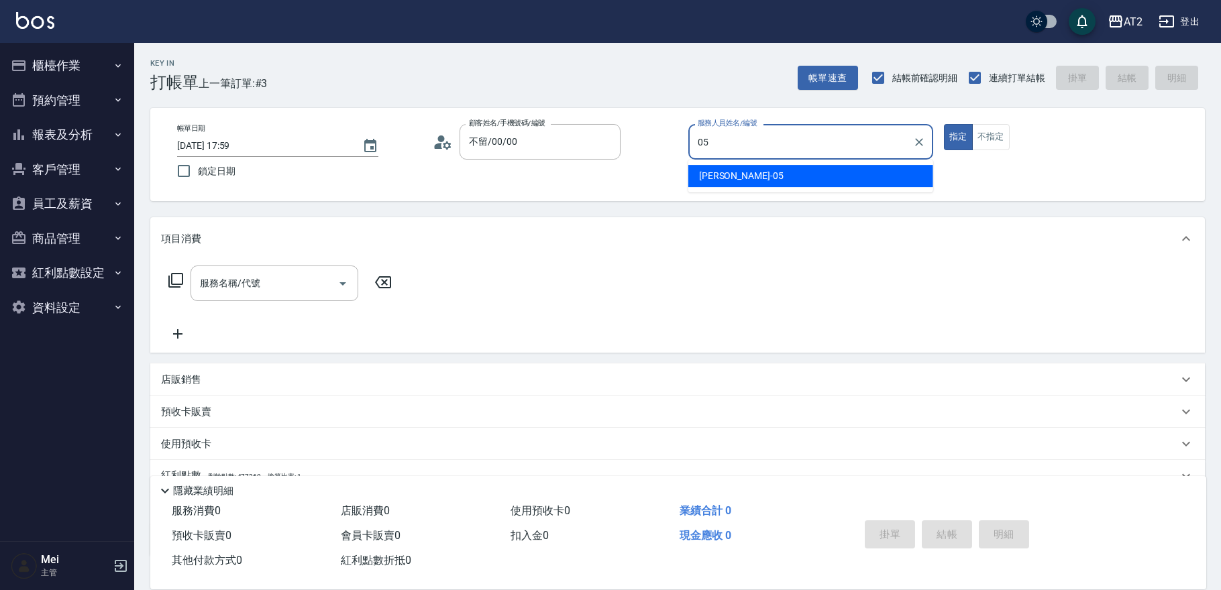
type input "[PERSON_NAME]-05"
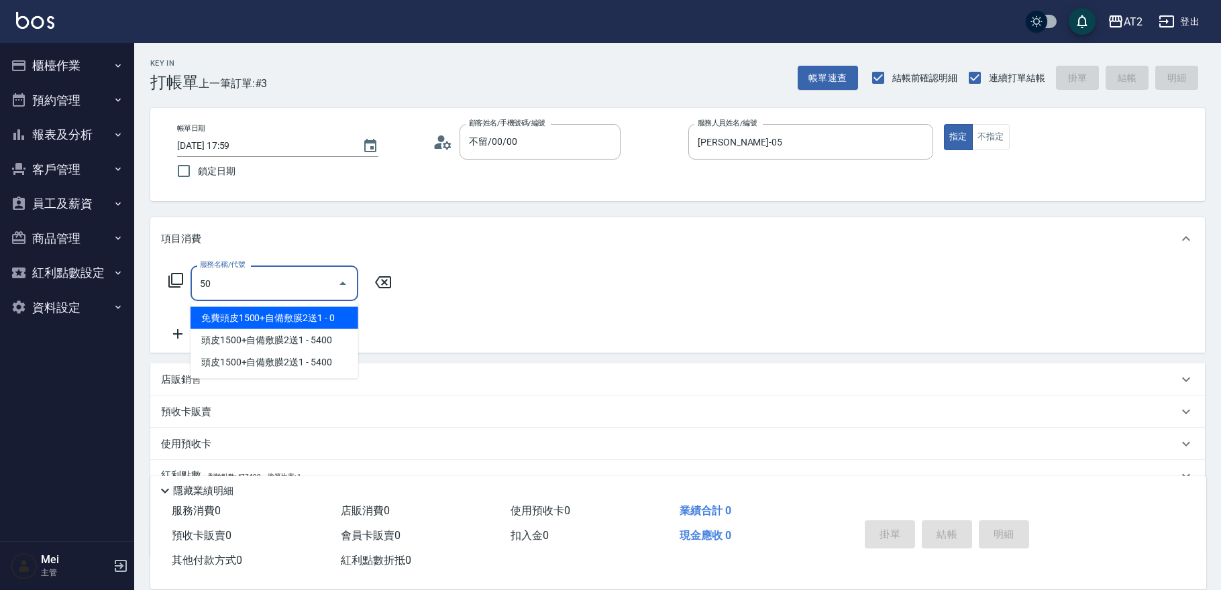
type input "501"
type input "100"
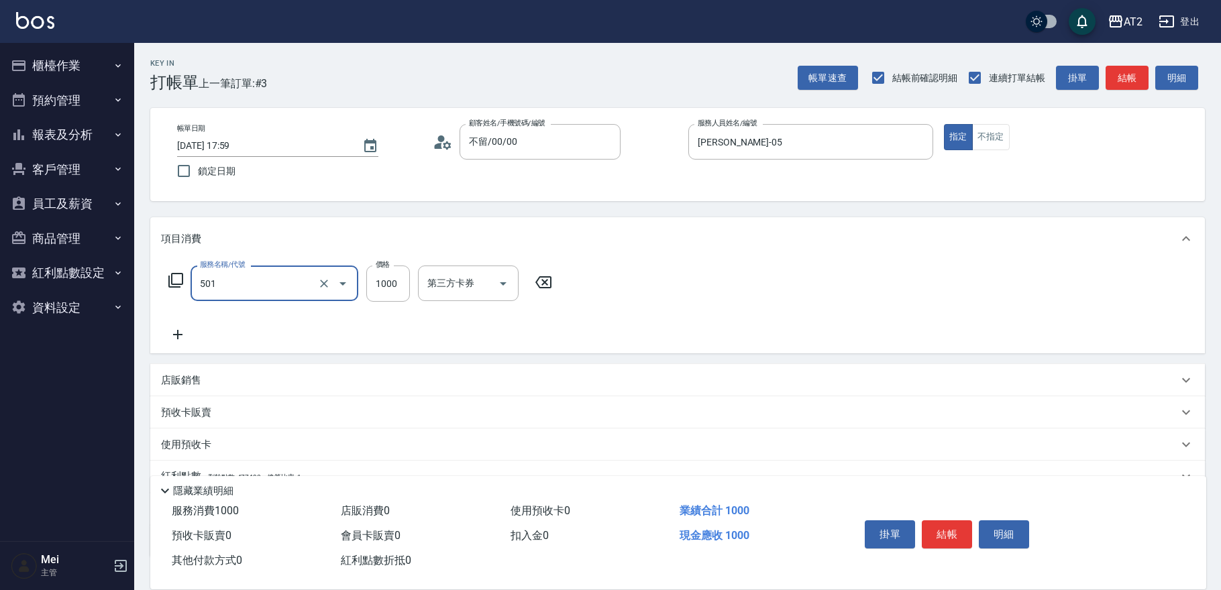
type input "染髮(501)"
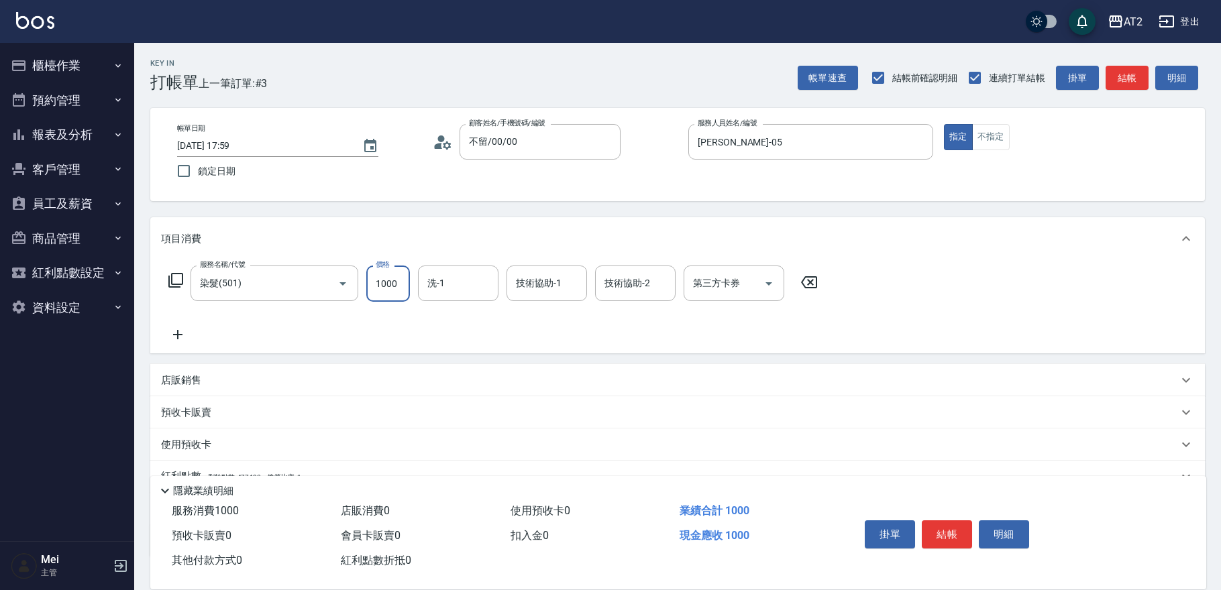
type input "0"
type input "19"
type input "10"
type input "198"
type input "190"
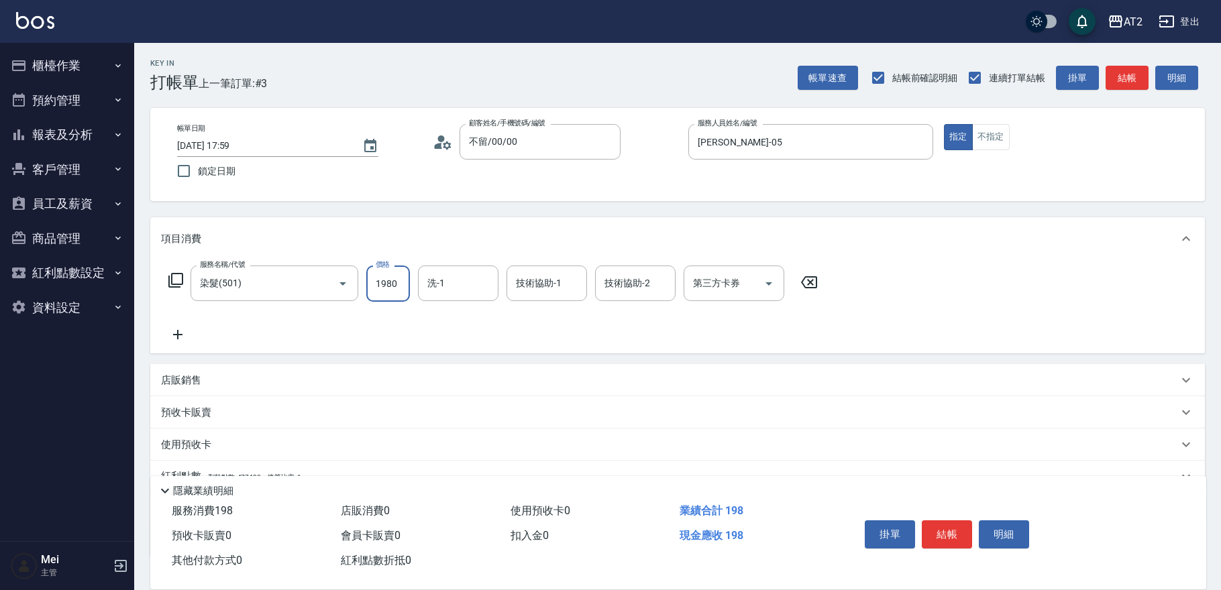
type input "1980"
type input "[PERSON_NAME]-32"
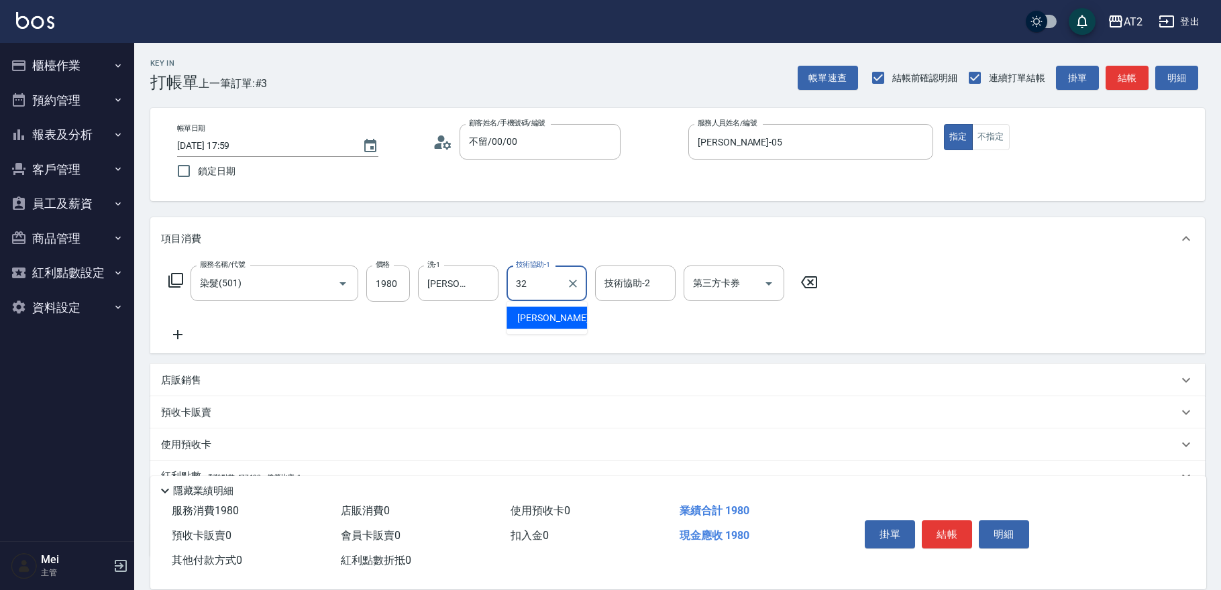
type input "[PERSON_NAME]-32"
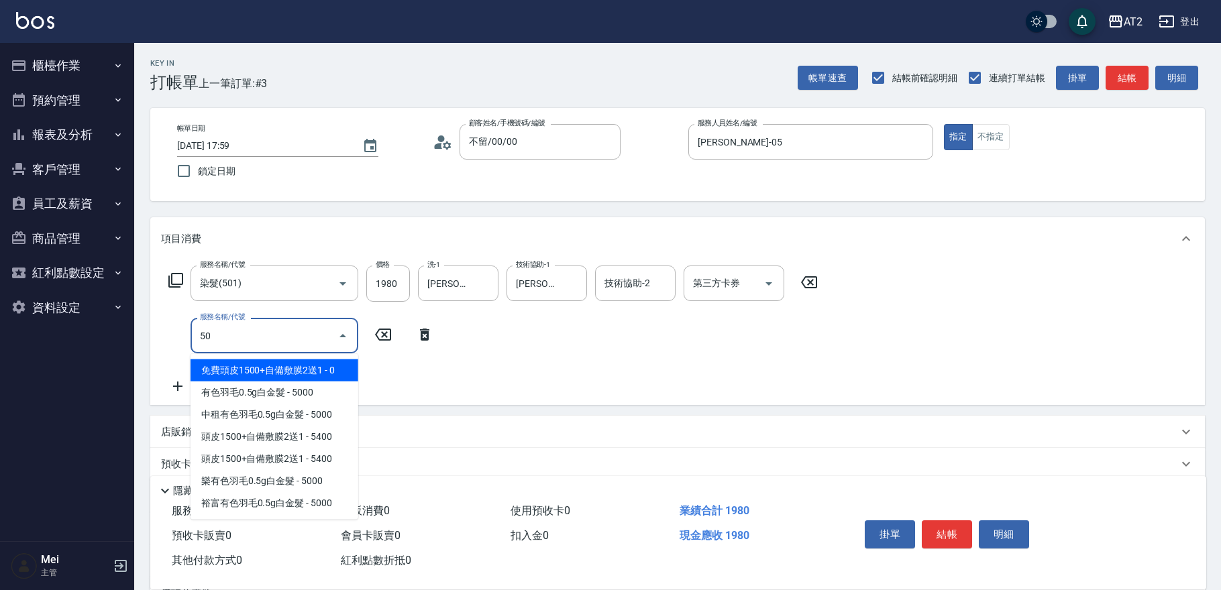
type input "502"
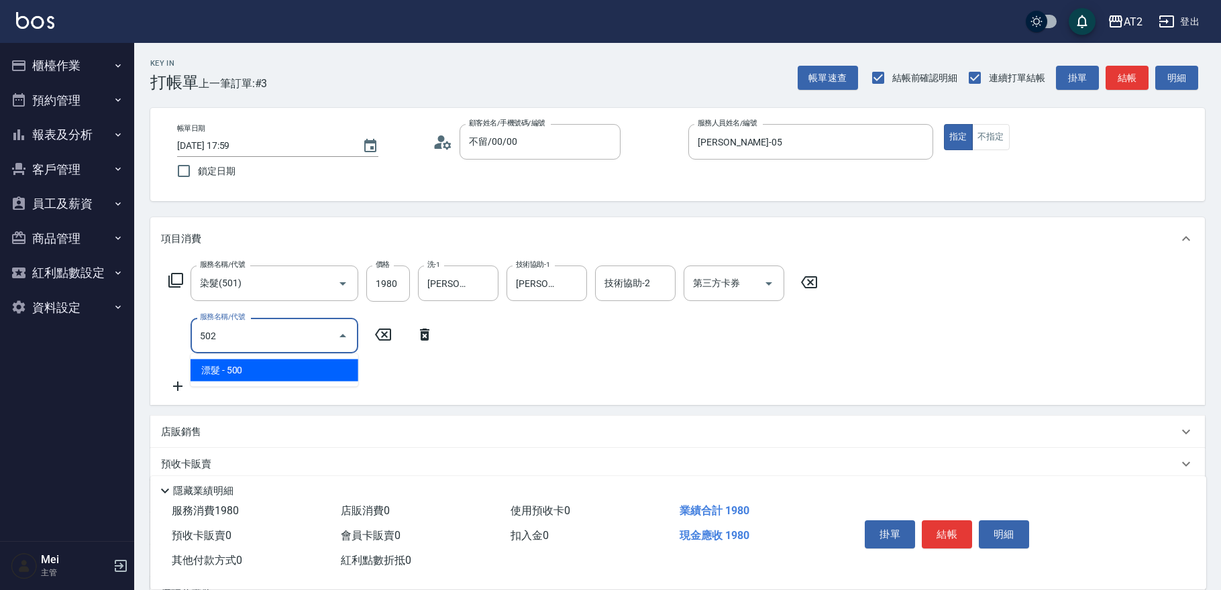
type input "240"
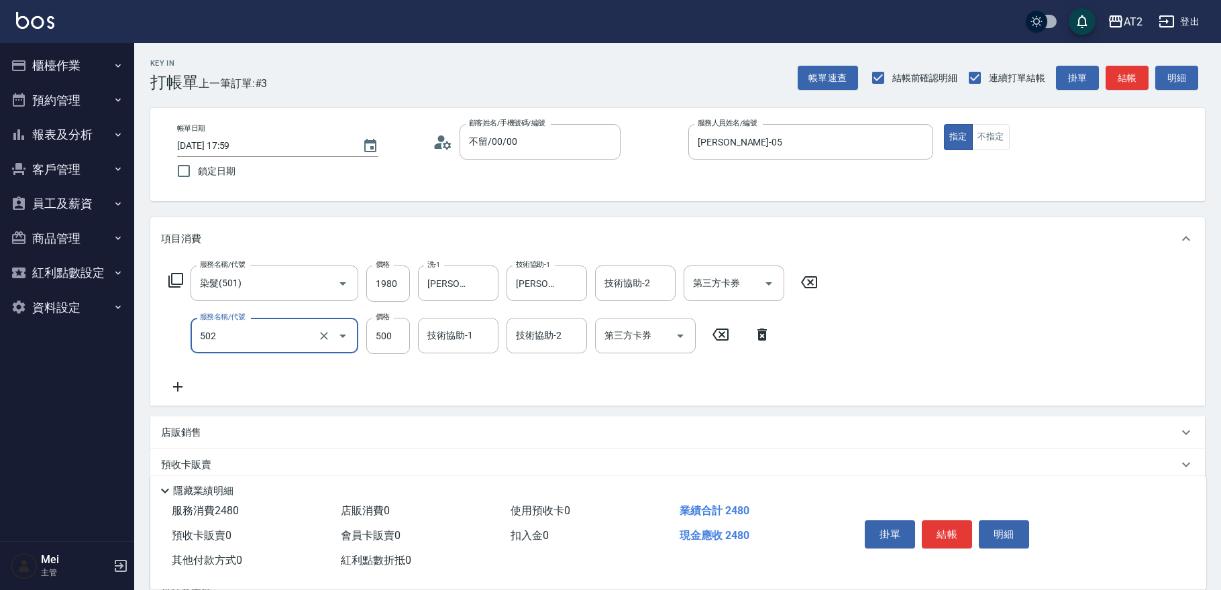
type input "漂髮(502)"
type input "190"
type input "0"
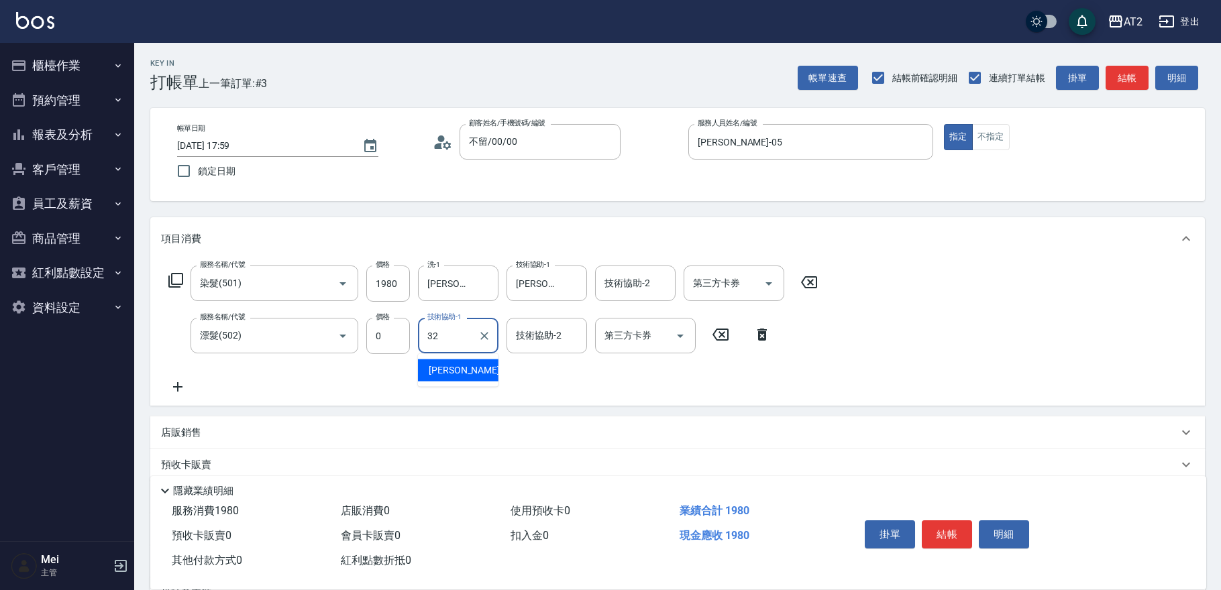
type input "[PERSON_NAME]-32"
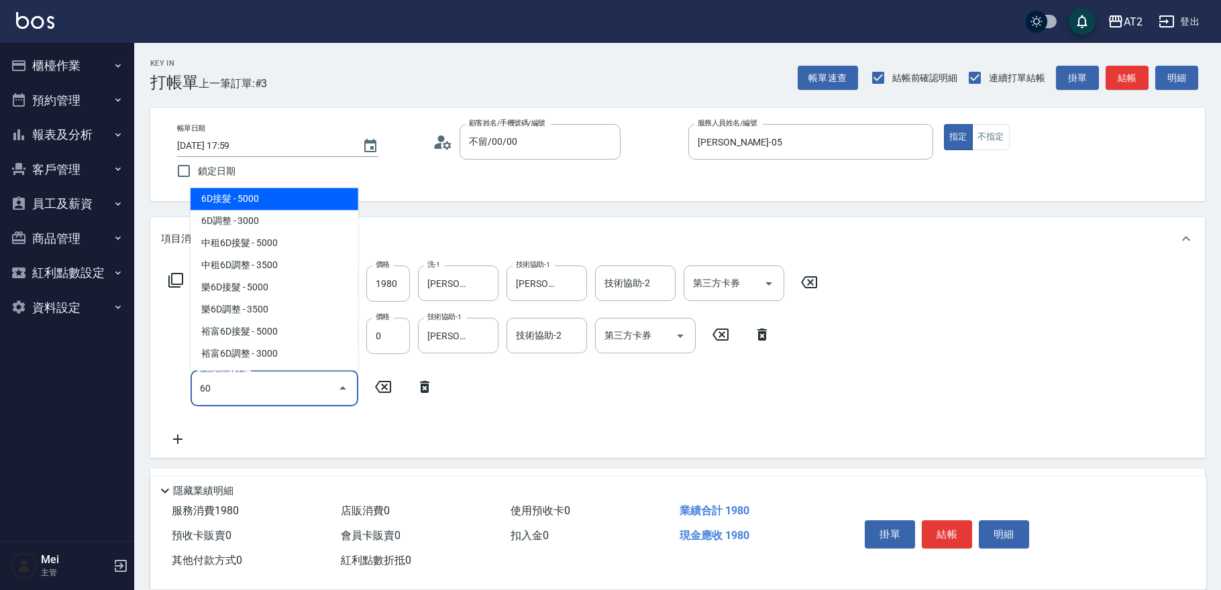
type input "601"
type input "290"
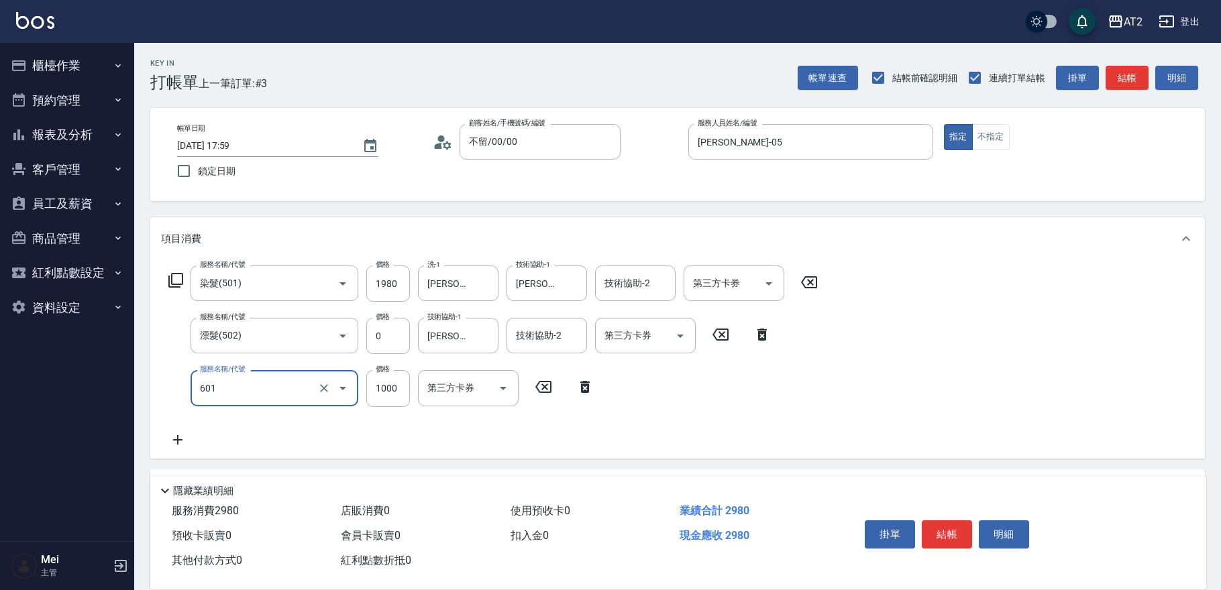
type input "自備護髮(601)"
type input "1"
type input "190"
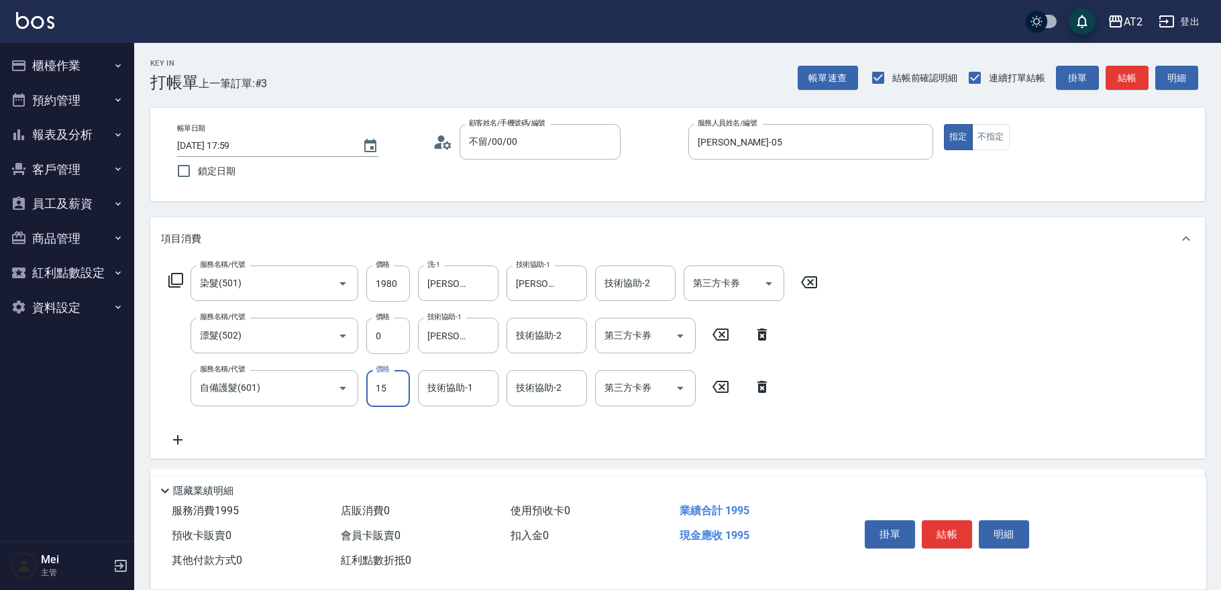
type input "150"
type input "210"
type input "1500"
type input "340"
type input "[PERSON_NAME]-32"
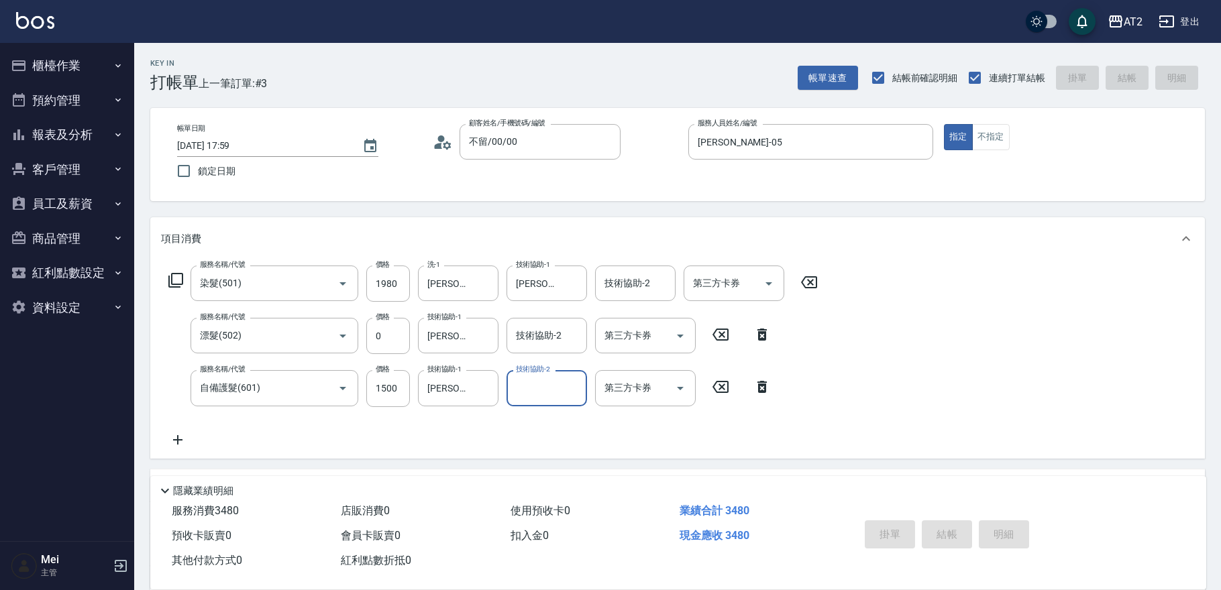
type input "0"
